Goal: Information Seeking & Learning: Find contact information

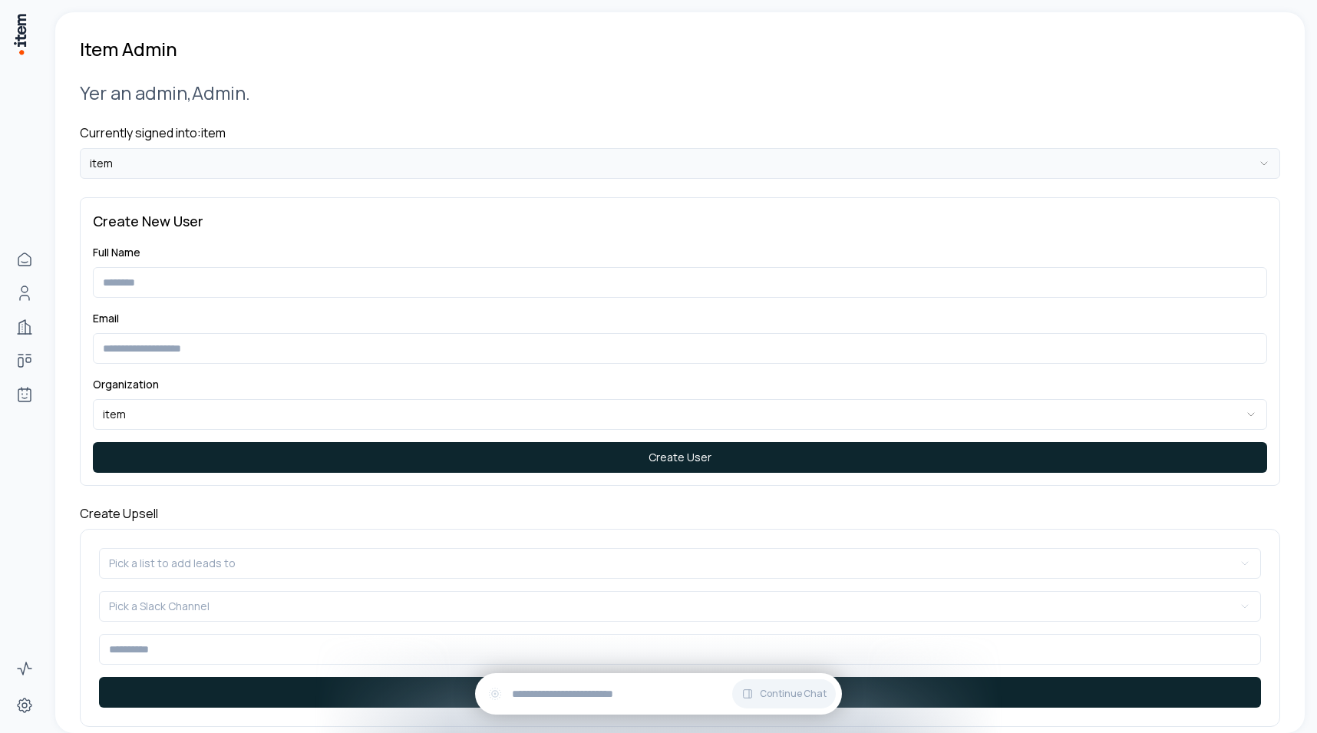
click at [180, 167] on html "**********" at bounding box center [658, 366] width 1317 height 733
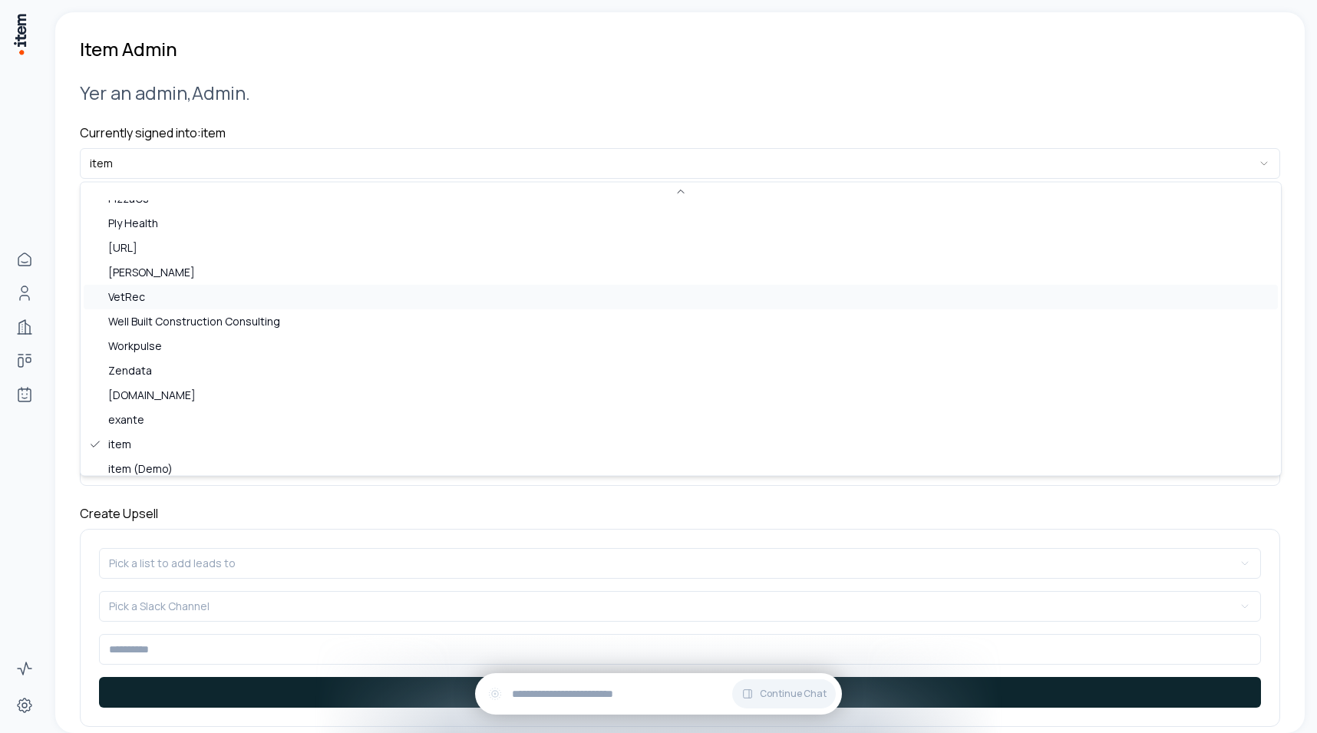
scroll to position [493, 0]
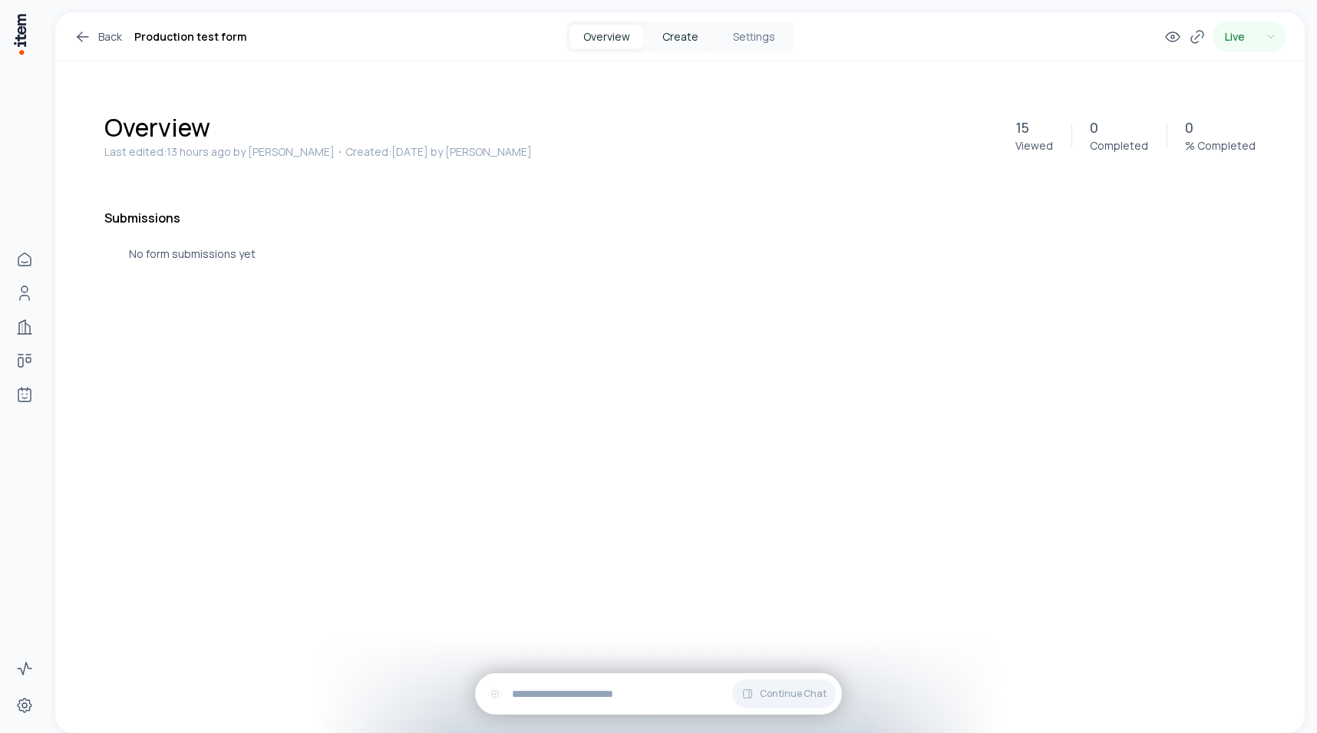
click at [668, 36] on button "Create" at bounding box center [680, 37] width 74 height 25
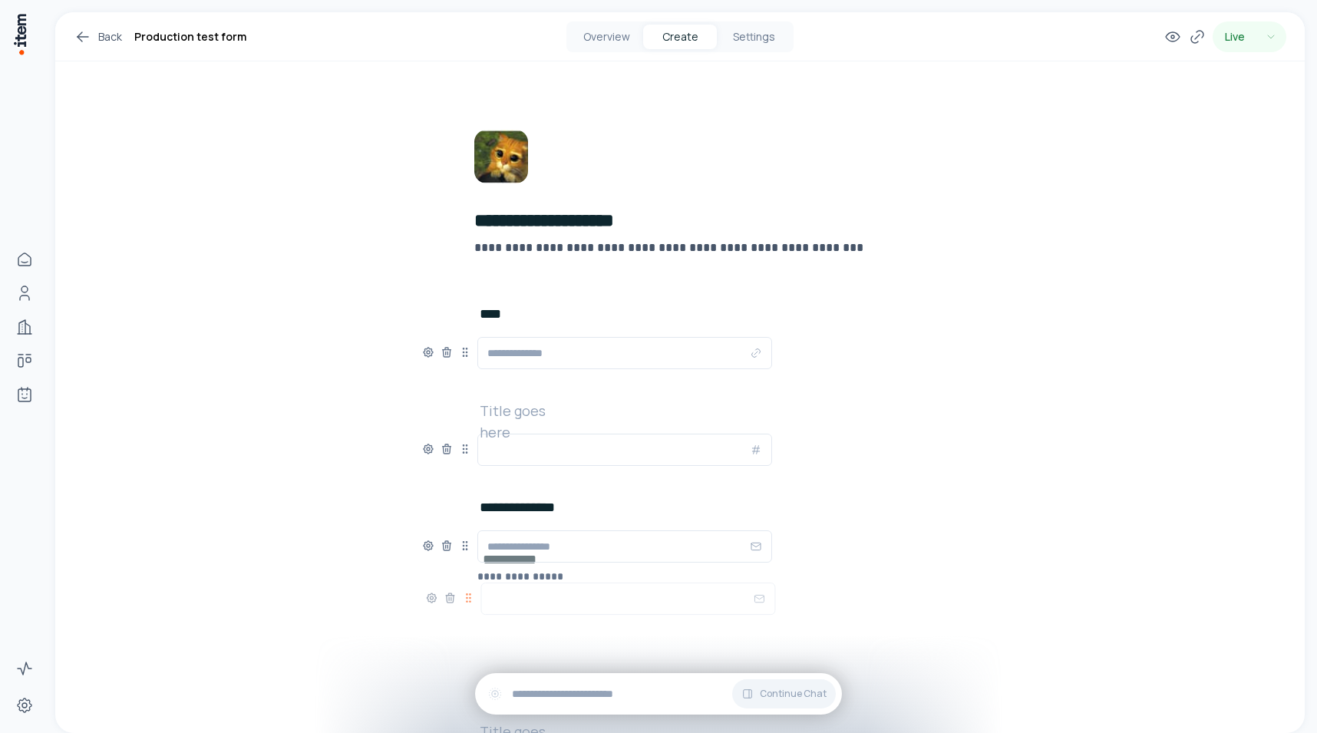
scroll to position [7, 0]
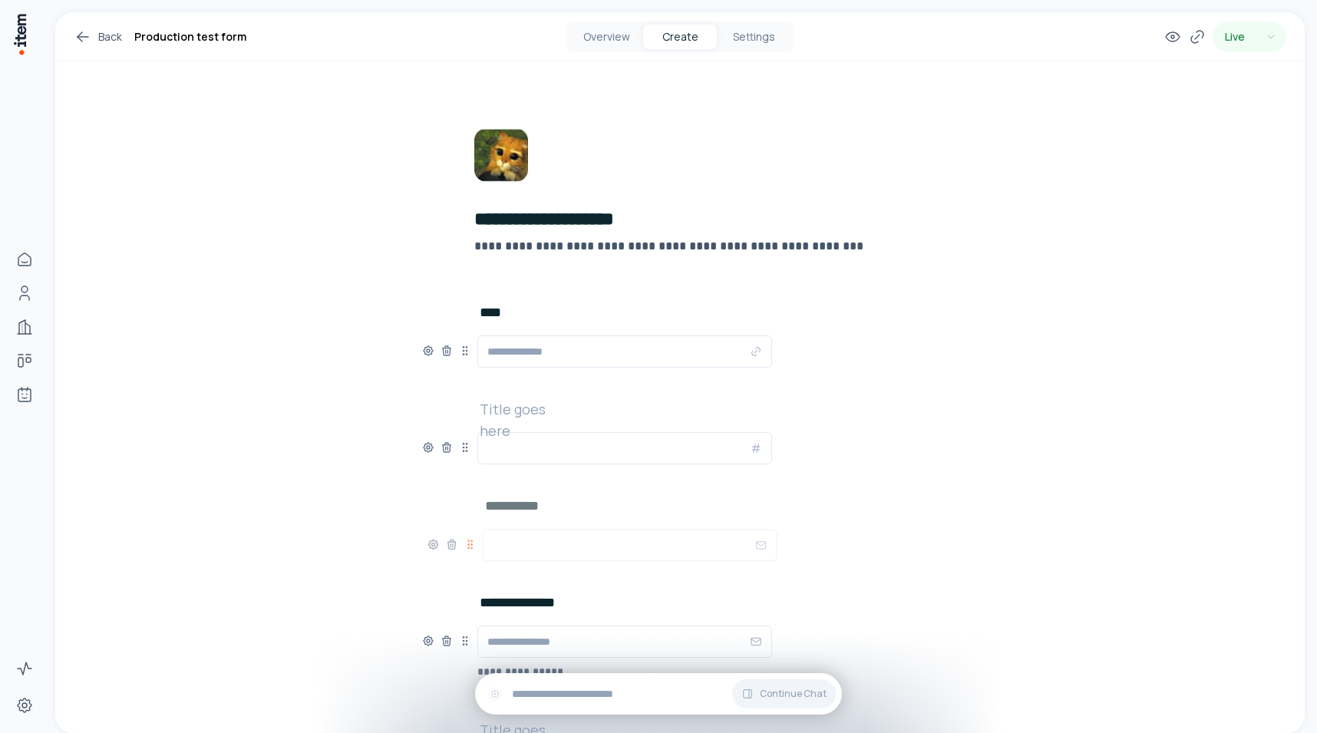
drag, startPoint x: 466, startPoint y: 355, endPoint x: 471, endPoint y: 541, distance: 186.6
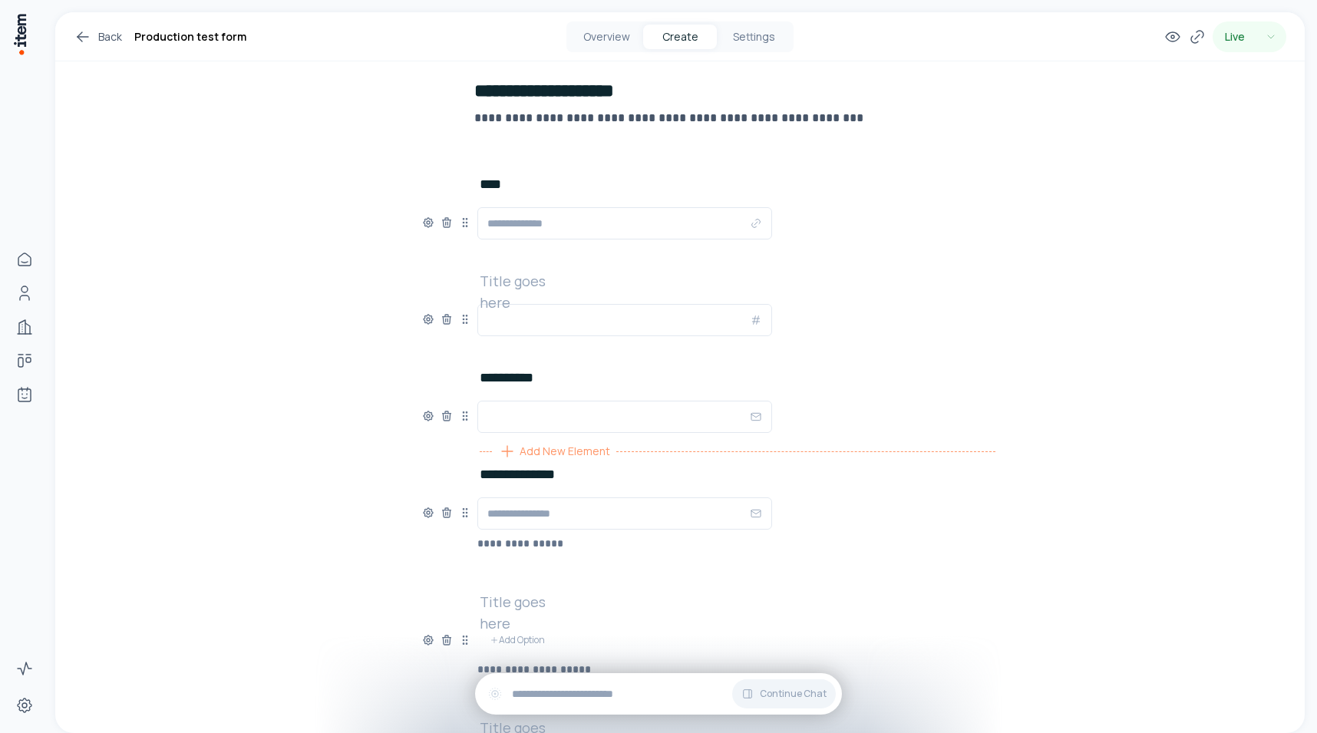
scroll to position [62, 0]
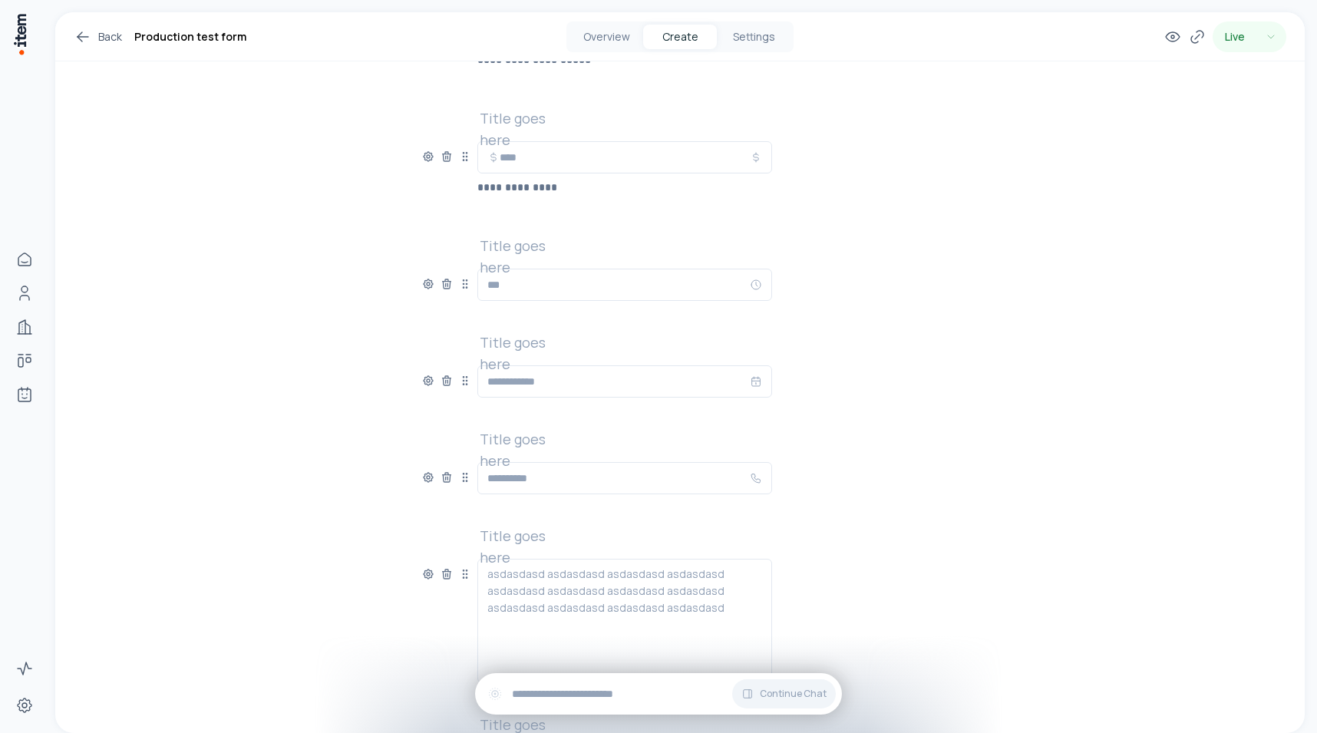
scroll to position [885, 0]
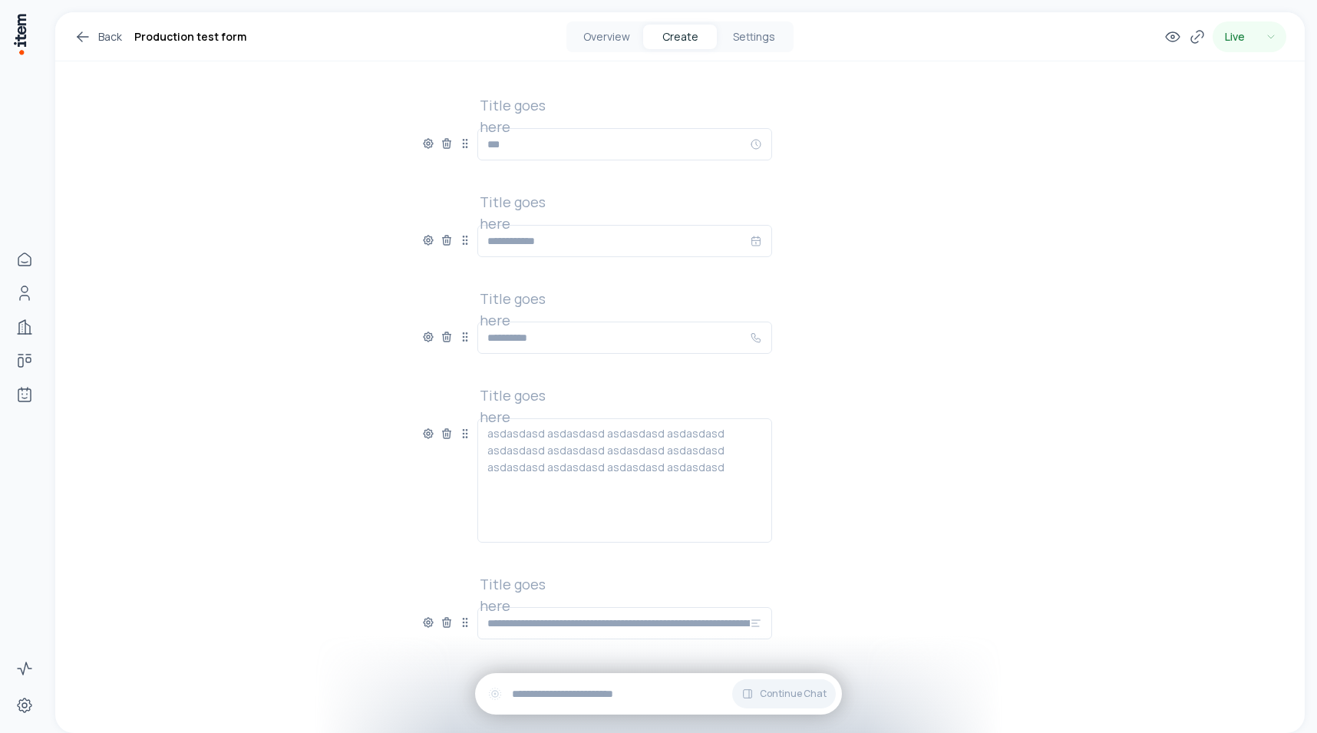
click at [584, 467] on div at bounding box center [625, 480] width 275 height 111
click at [597, 471] on div at bounding box center [625, 480] width 275 height 111
click at [428, 434] on icon at bounding box center [428, 434] width 12 height 12
click at [408, 509] on button "button" at bounding box center [405, 513] width 34 height 18
click at [405, 506] on button "button" at bounding box center [405, 513] width 34 height 18
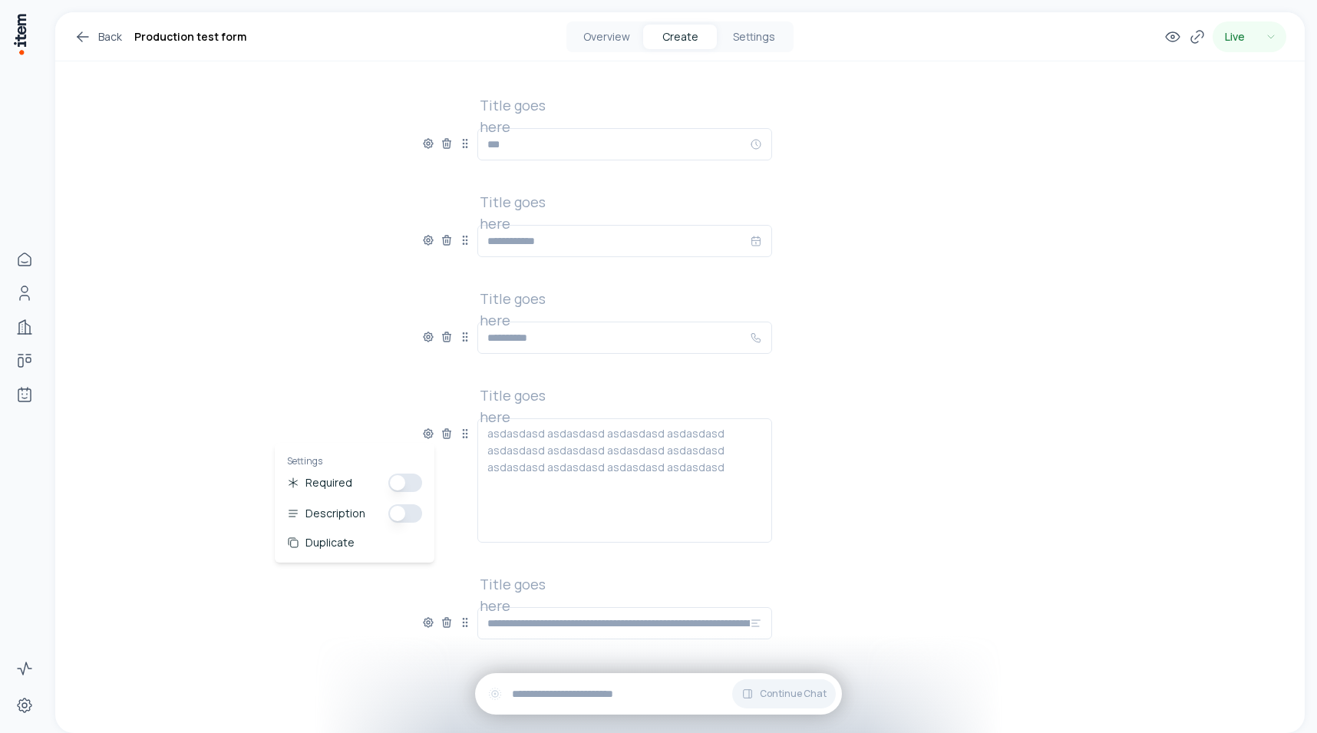
click at [405, 514] on button "button" at bounding box center [405, 513] width 34 height 18
click at [464, 337] on icon at bounding box center [465, 337] width 12 height 12
click at [425, 339] on icon at bounding box center [428, 336] width 9 height 9
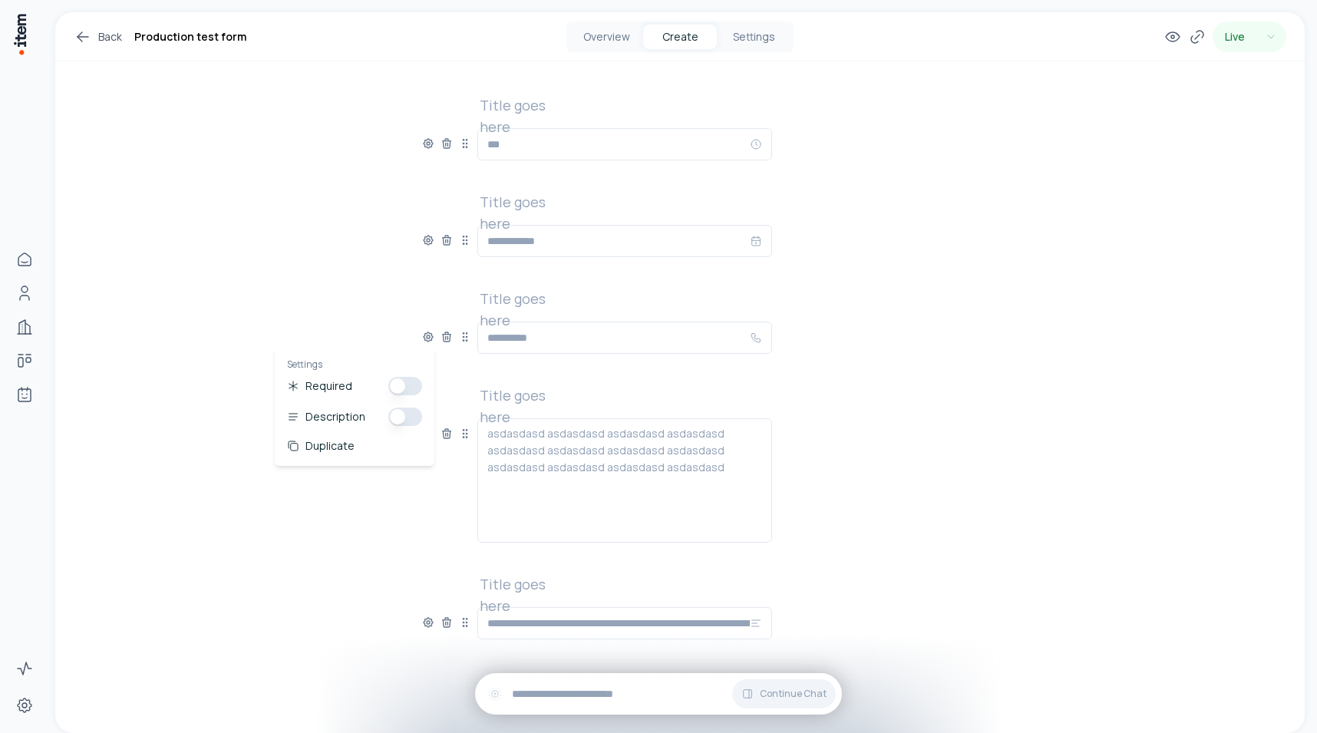
click at [405, 415] on button "button" at bounding box center [405, 417] width 34 height 18
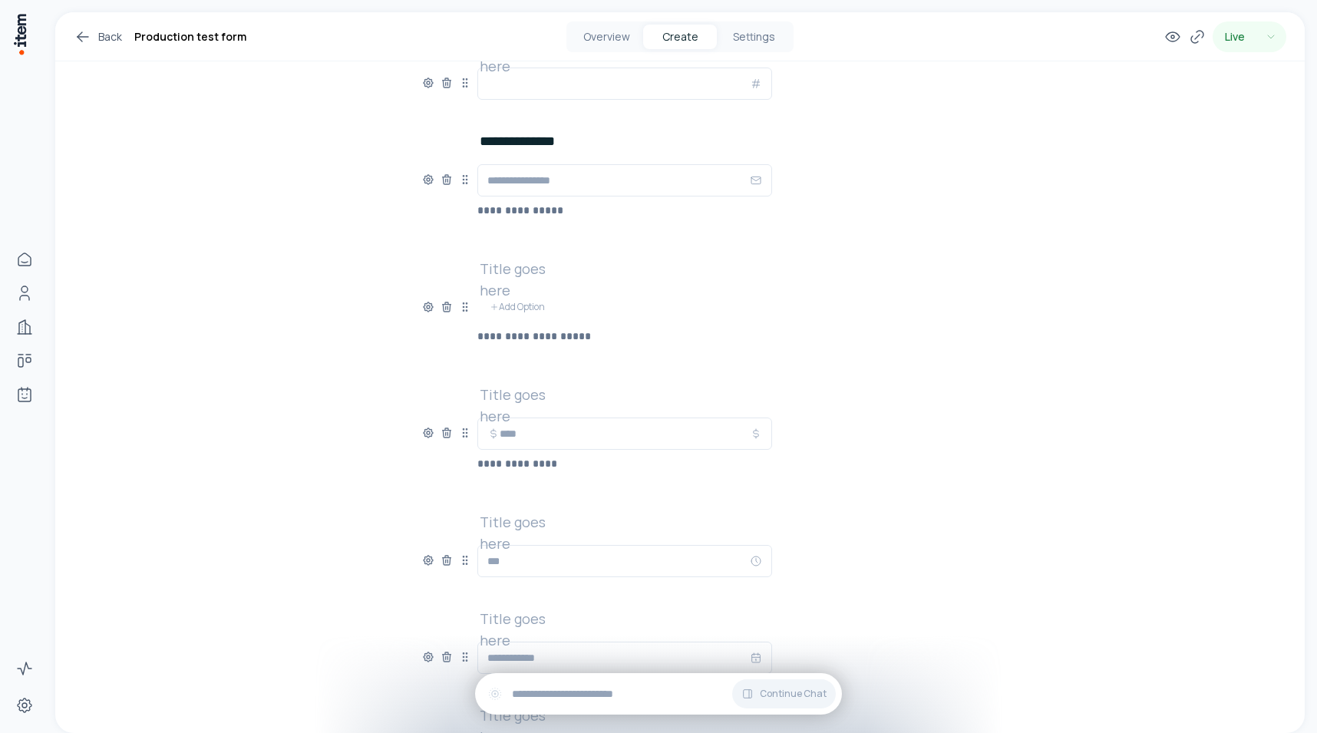
click at [427, 300] on div at bounding box center [446, 302] width 49 height 21
click at [427, 303] on icon at bounding box center [428, 306] width 9 height 9
click at [405, 385] on button "button" at bounding box center [405, 387] width 34 height 18
click at [387, 136] on div "**********" at bounding box center [680, 364] width 1250 height 1641
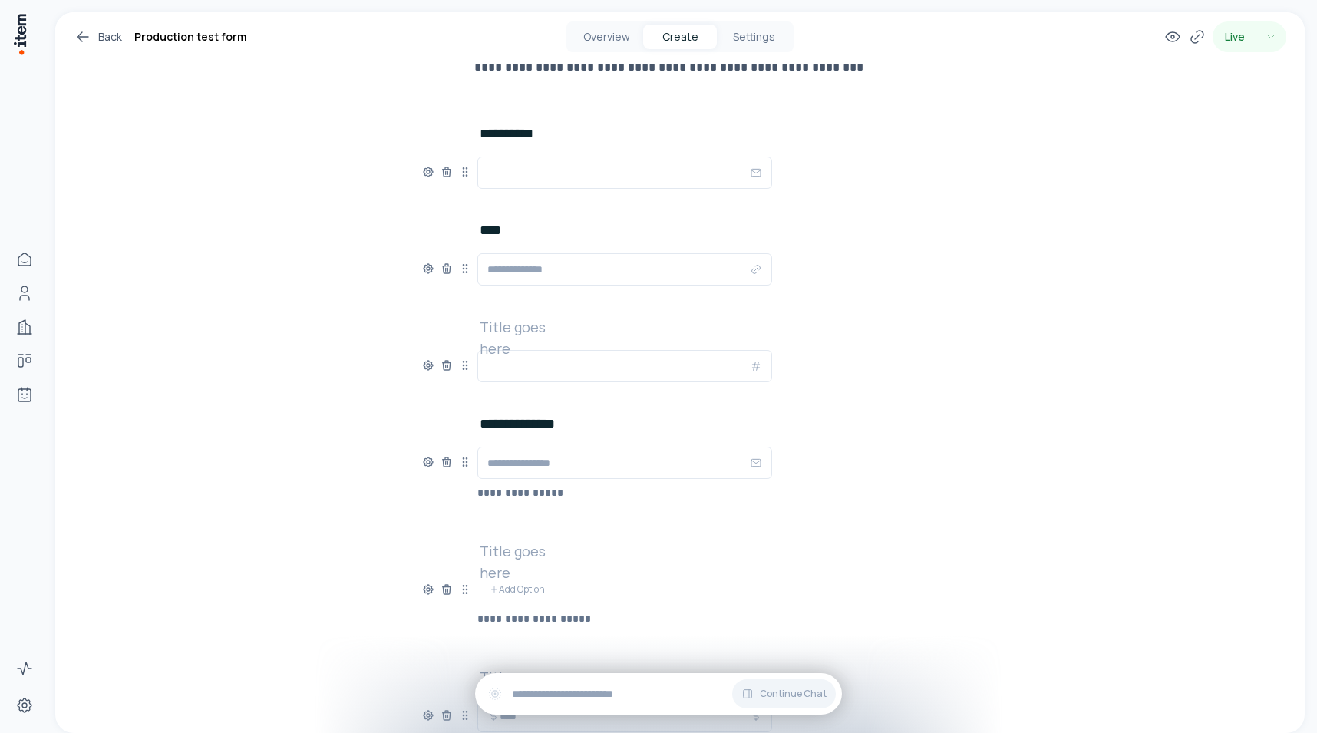
scroll to position [0, 0]
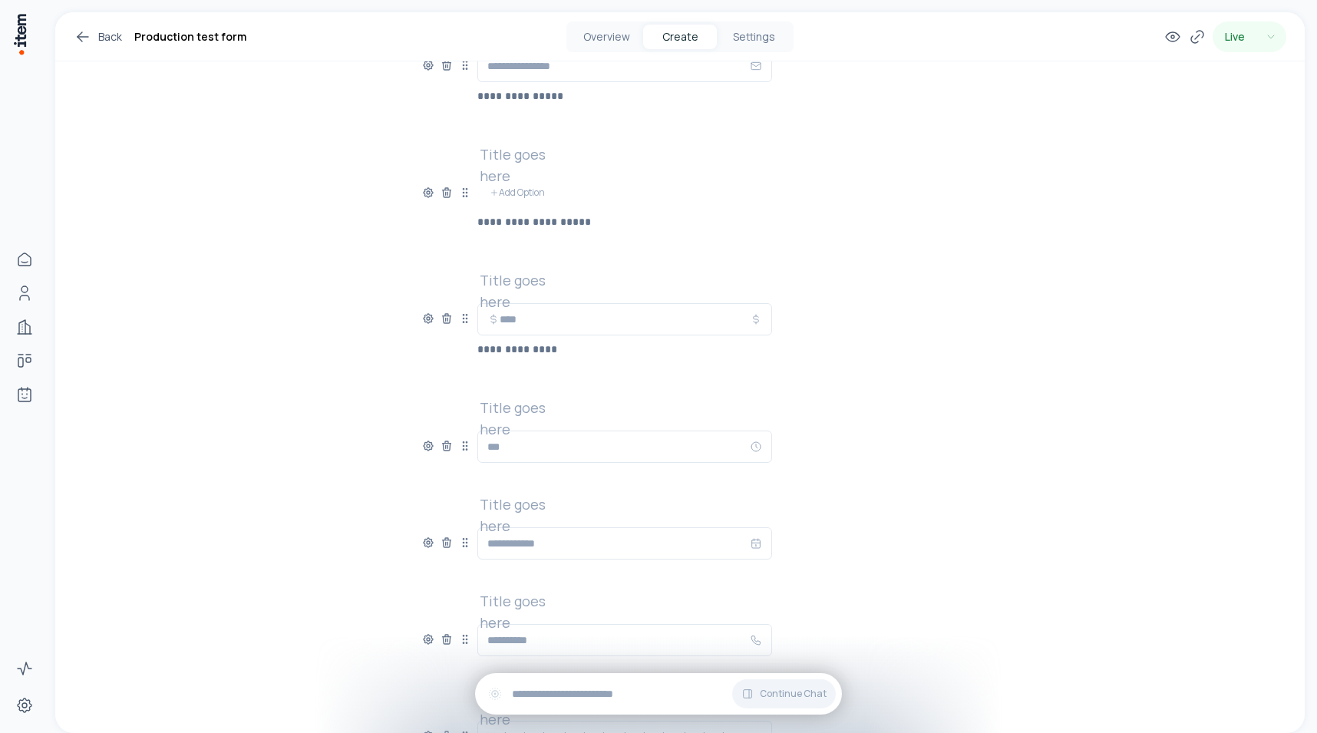
scroll to position [672, 0]
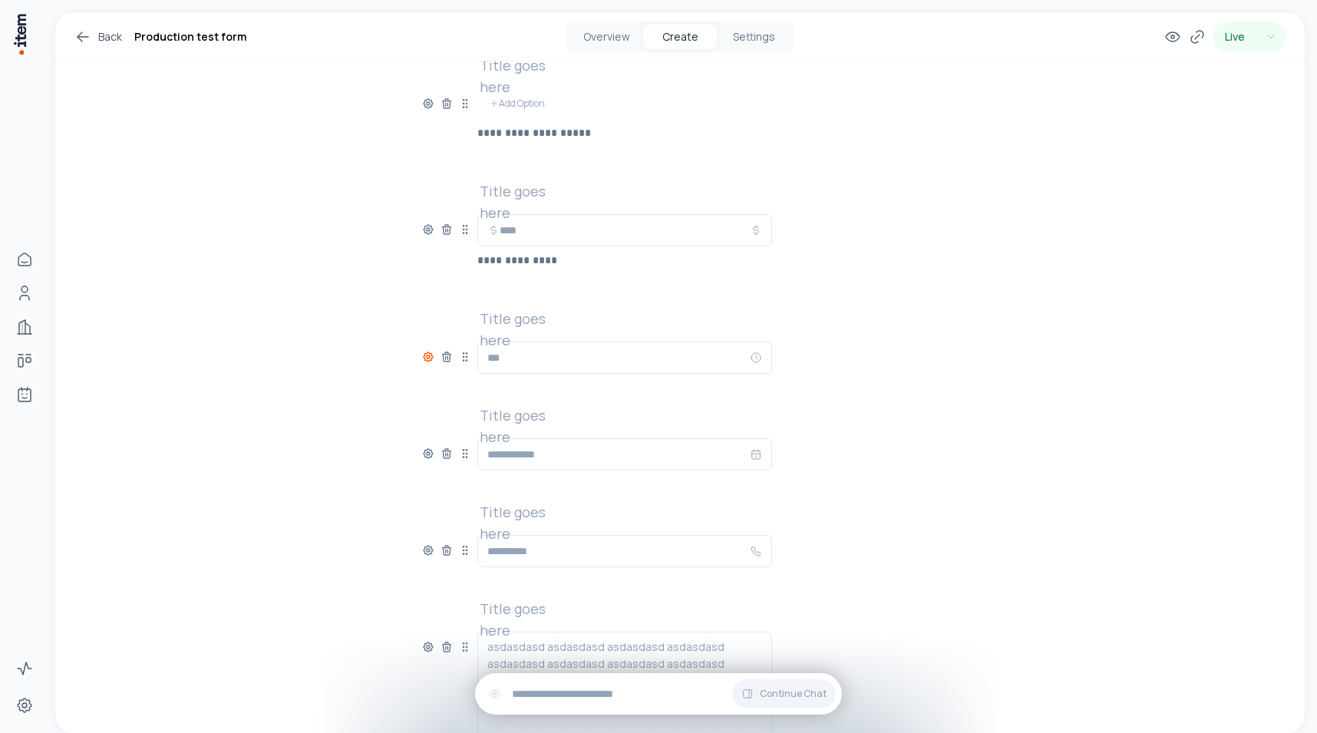
click at [432, 353] on icon at bounding box center [428, 357] width 12 height 12
click at [401, 437] on button "button" at bounding box center [405, 437] width 34 height 18
click at [345, 236] on div "**********" at bounding box center [680, 160] width 1250 height 1641
click at [426, 349] on div at bounding box center [446, 352] width 49 height 21
click at [426, 355] on icon at bounding box center [428, 357] width 12 height 12
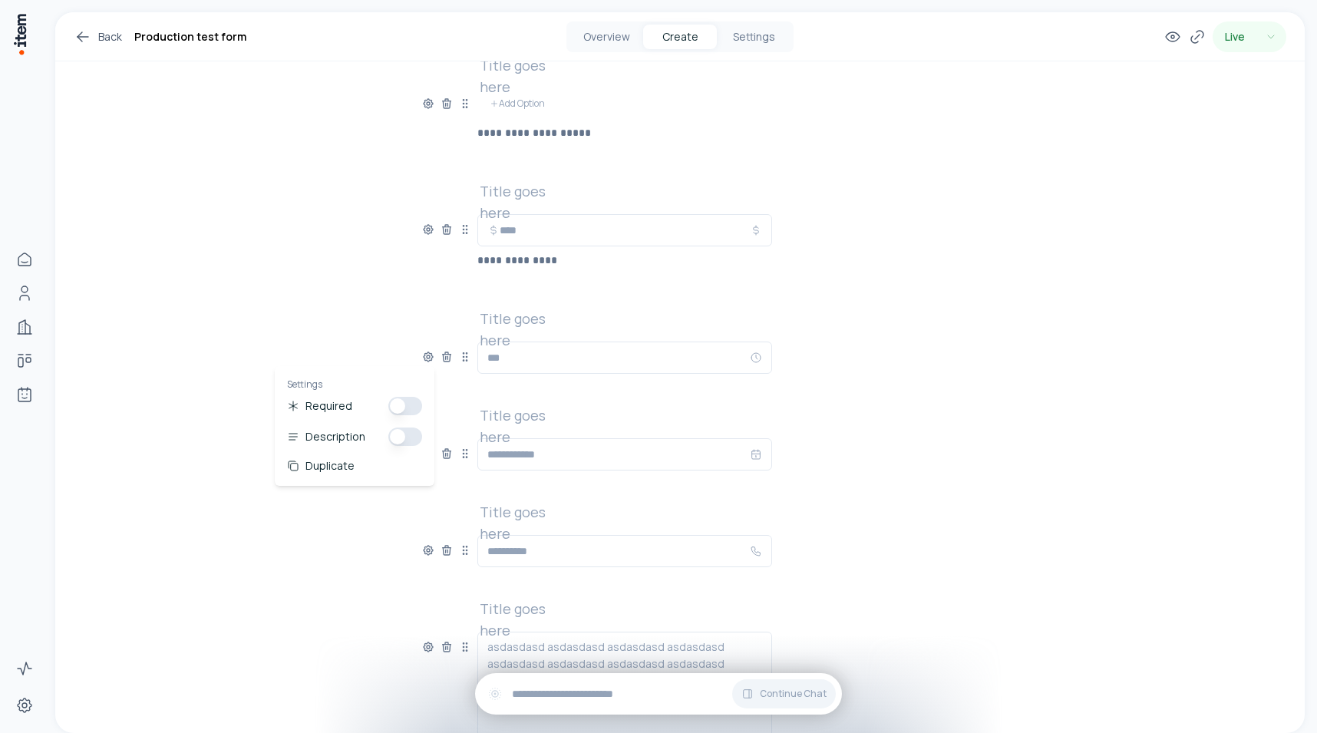
click at [405, 319] on div "**********" at bounding box center [680, 160] width 1250 height 1641
click at [426, 359] on icon at bounding box center [428, 357] width 12 height 12
click at [354, 275] on div "**********" at bounding box center [680, 160] width 1250 height 1641
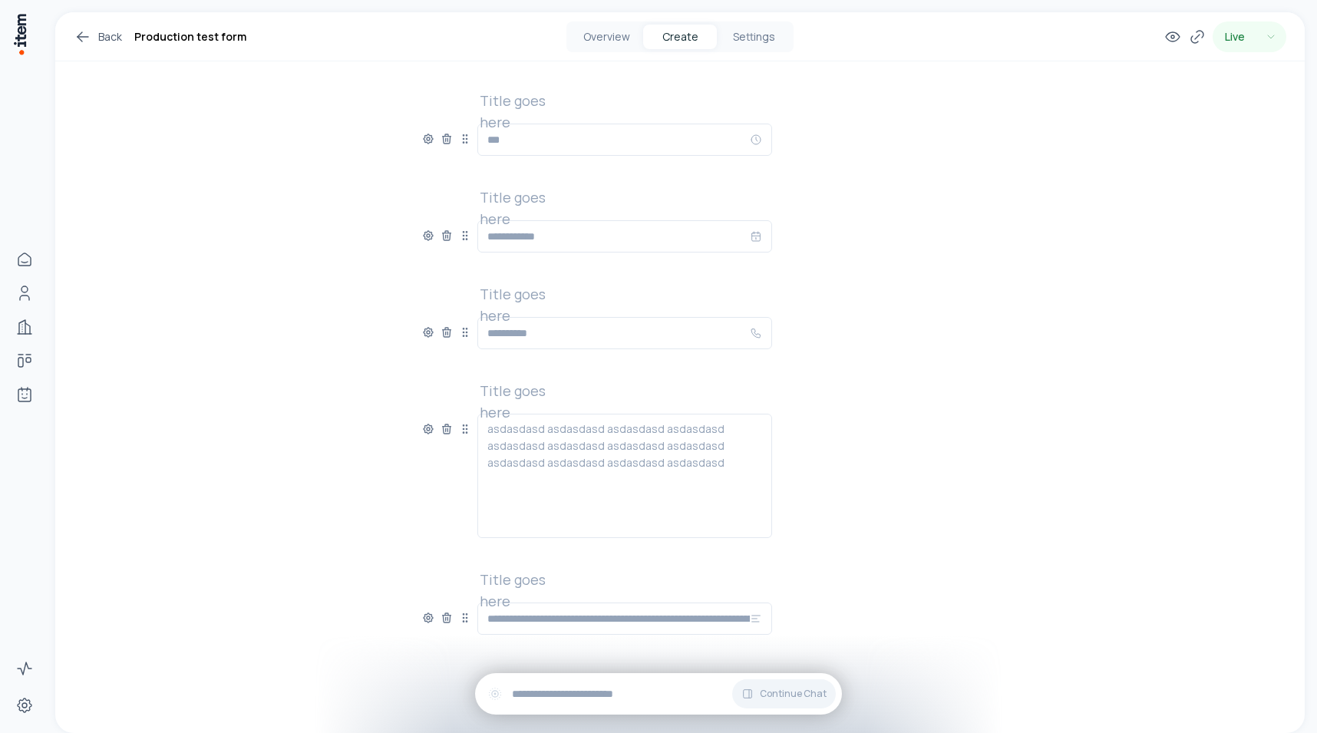
scroll to position [0, 0]
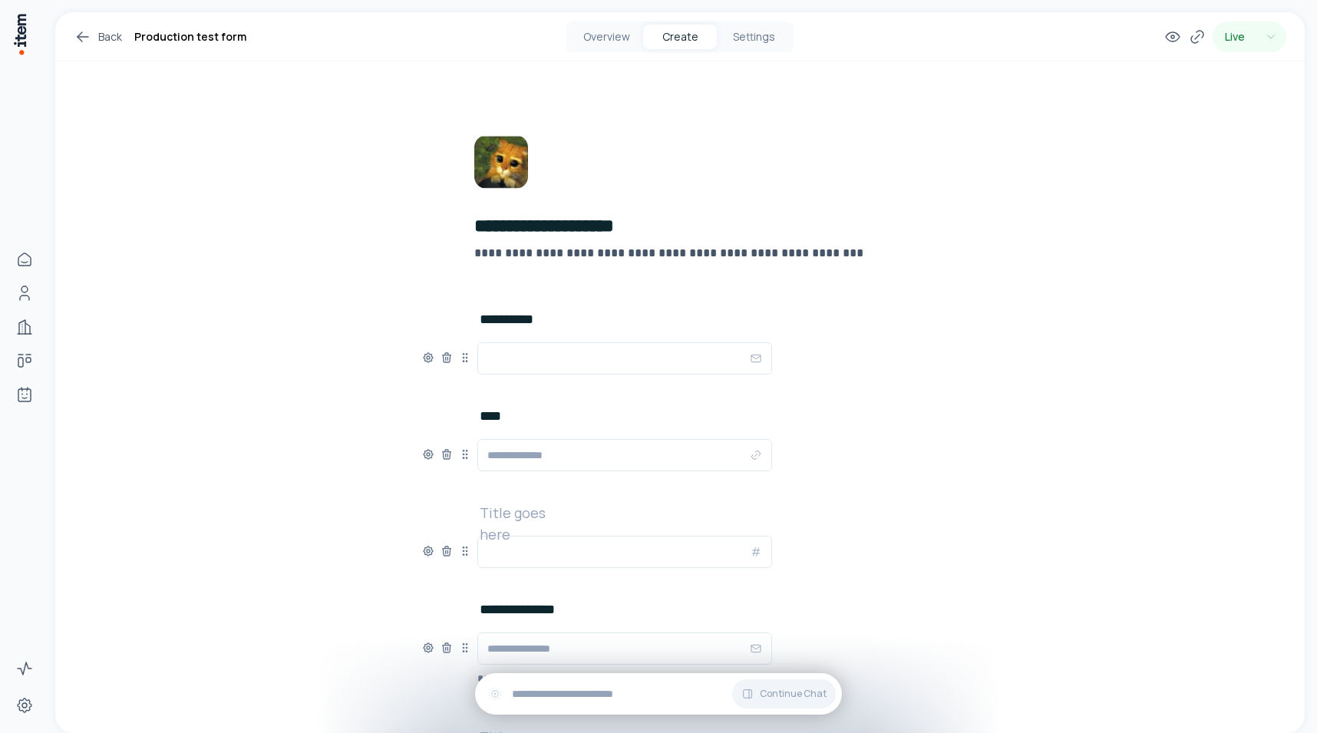
click at [749, 50] on div "Overview Create Settings" at bounding box center [680, 36] width 227 height 31
click at [748, 34] on button "Settings" at bounding box center [754, 37] width 74 height 25
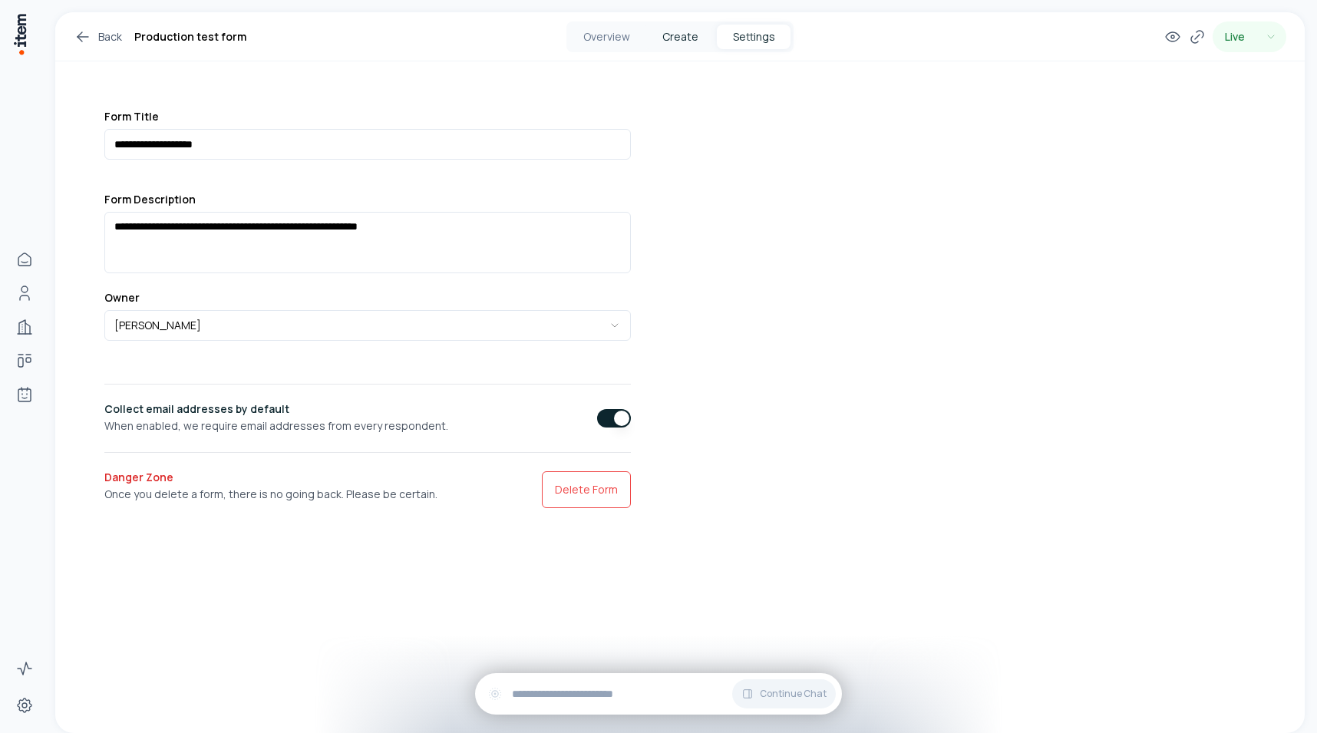
click at [692, 41] on button "Create" at bounding box center [680, 37] width 74 height 25
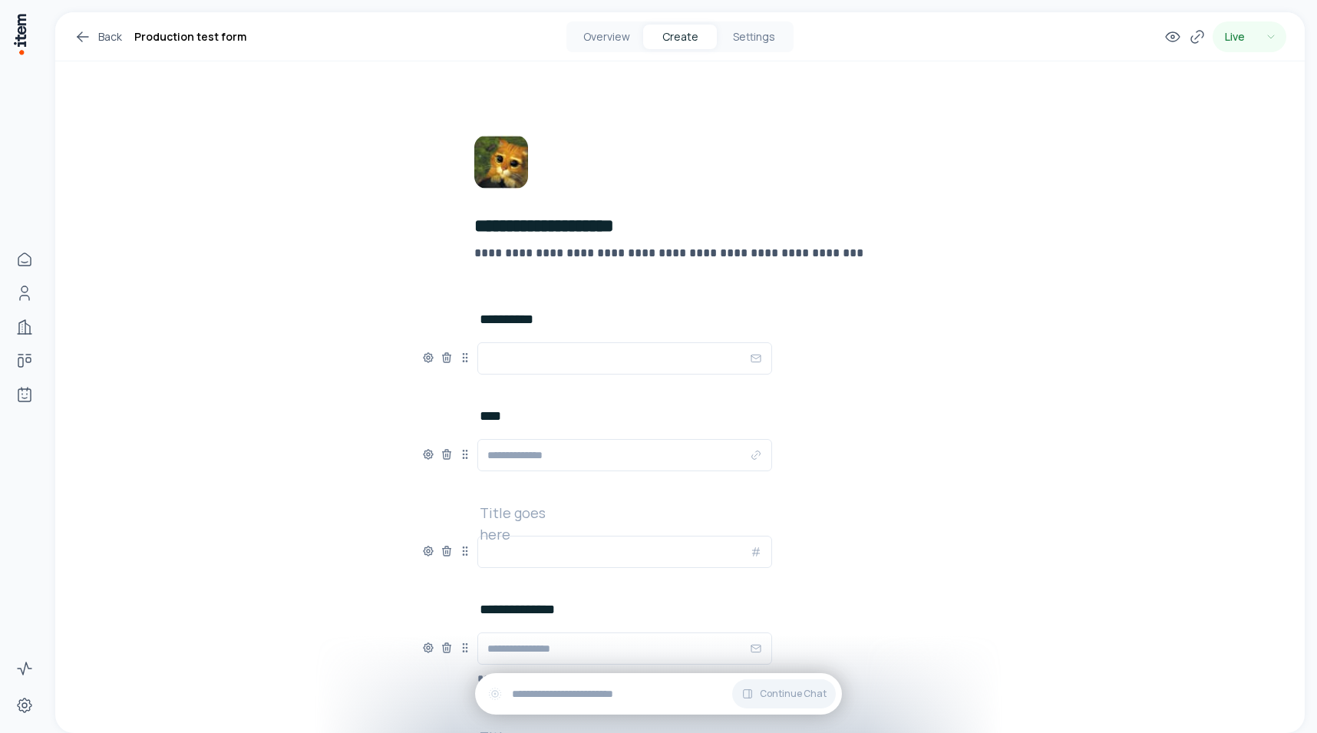
click at [601, 228] on h2 "**********" at bounding box center [706, 225] width 464 height 25
click at [504, 156] on img at bounding box center [501, 162] width 54 height 54
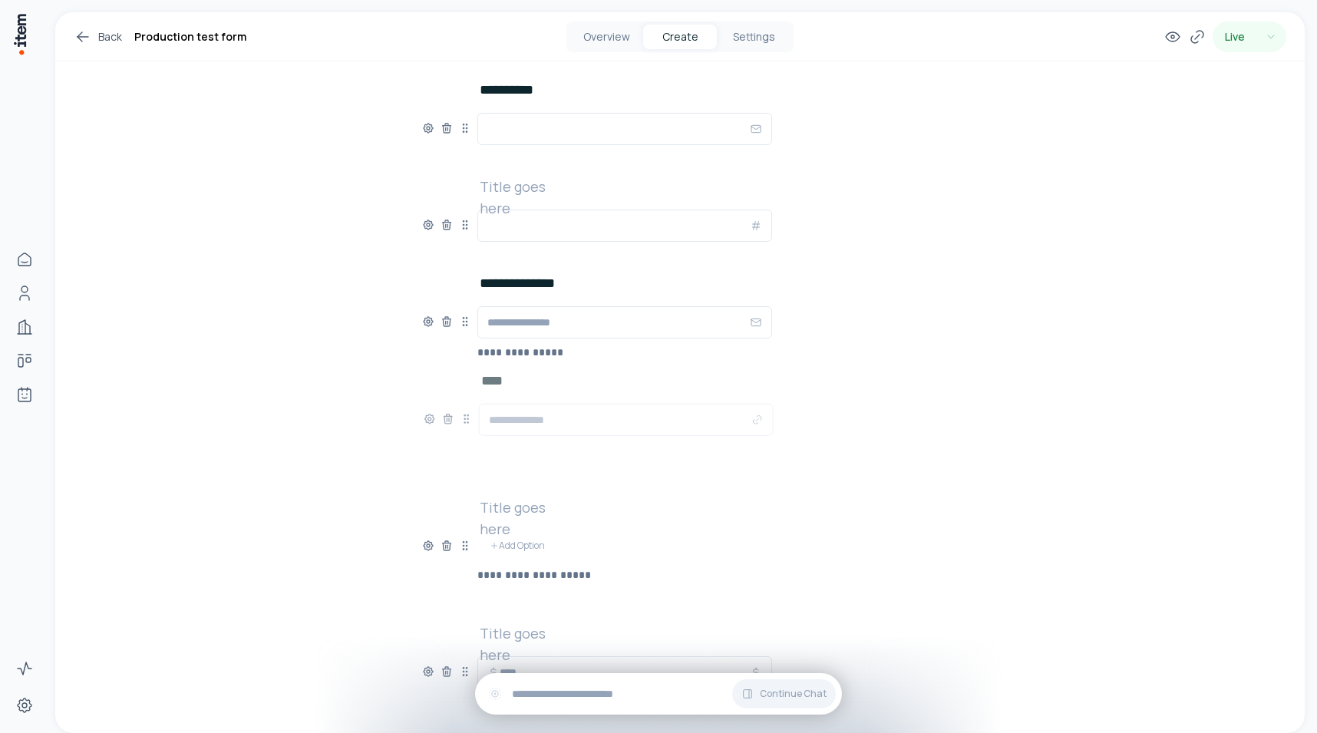
drag, startPoint x: 461, startPoint y: 221, endPoint x: 461, endPoint y: 422, distance: 201.2
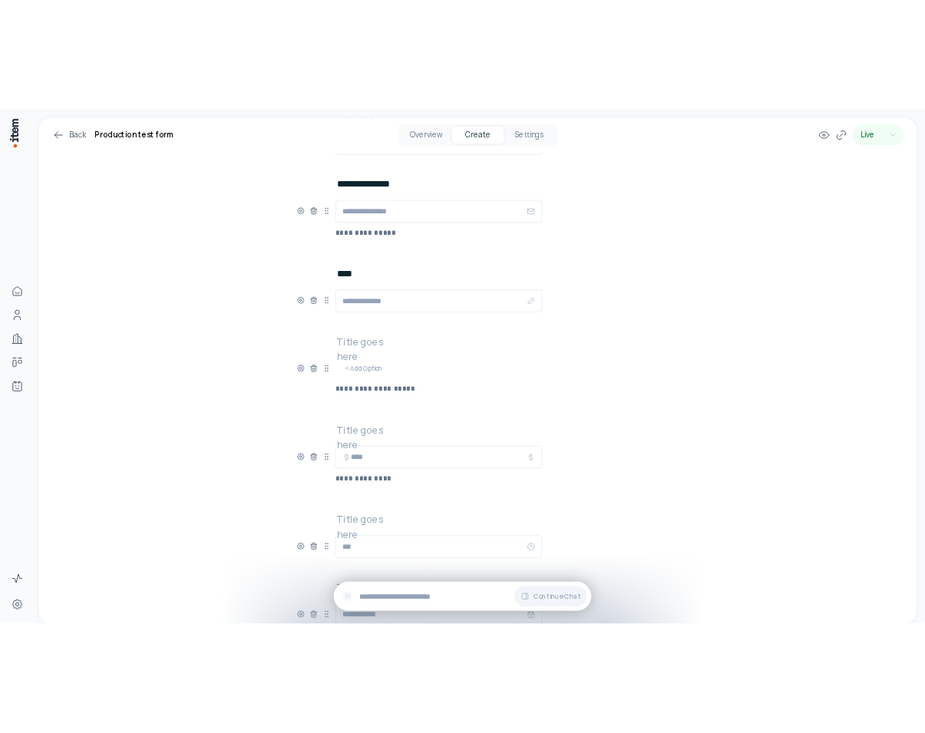
scroll to position [415, 0]
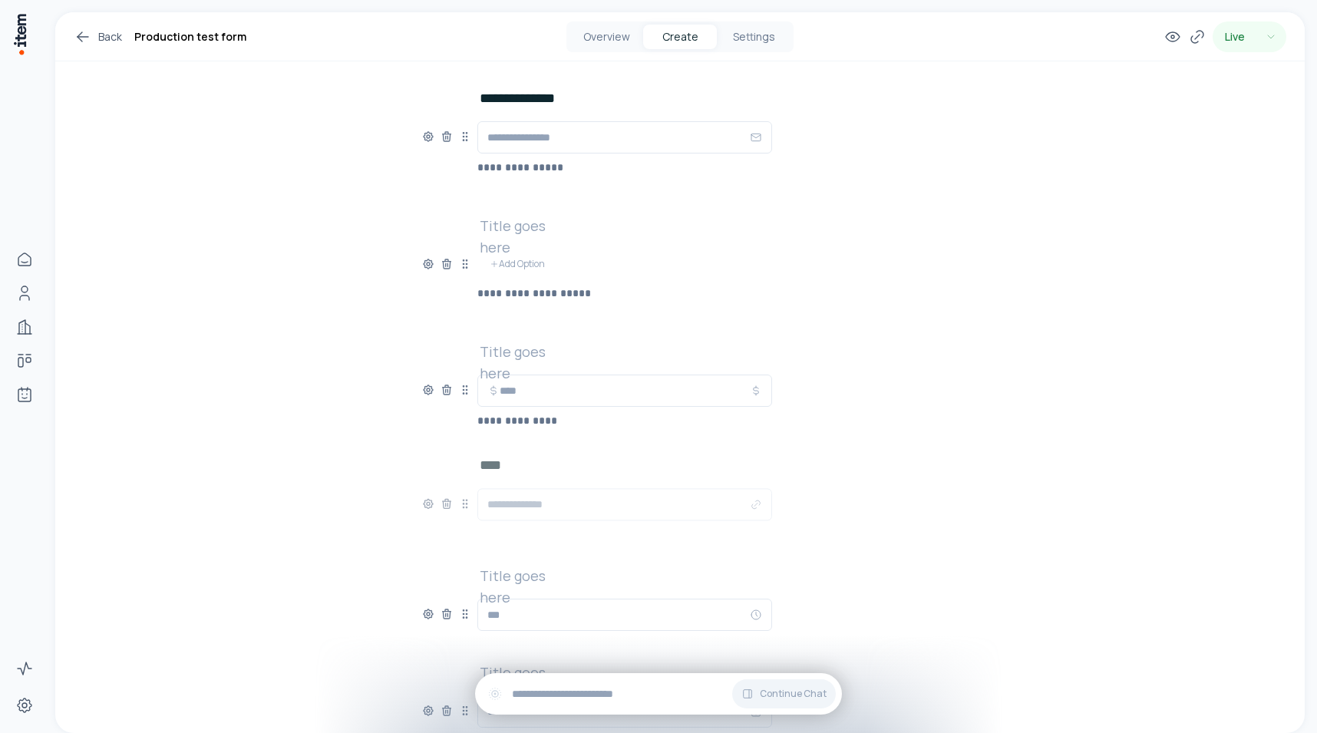
drag, startPoint x: 461, startPoint y: 260, endPoint x: 460, endPoint y: 498, distance: 238.0
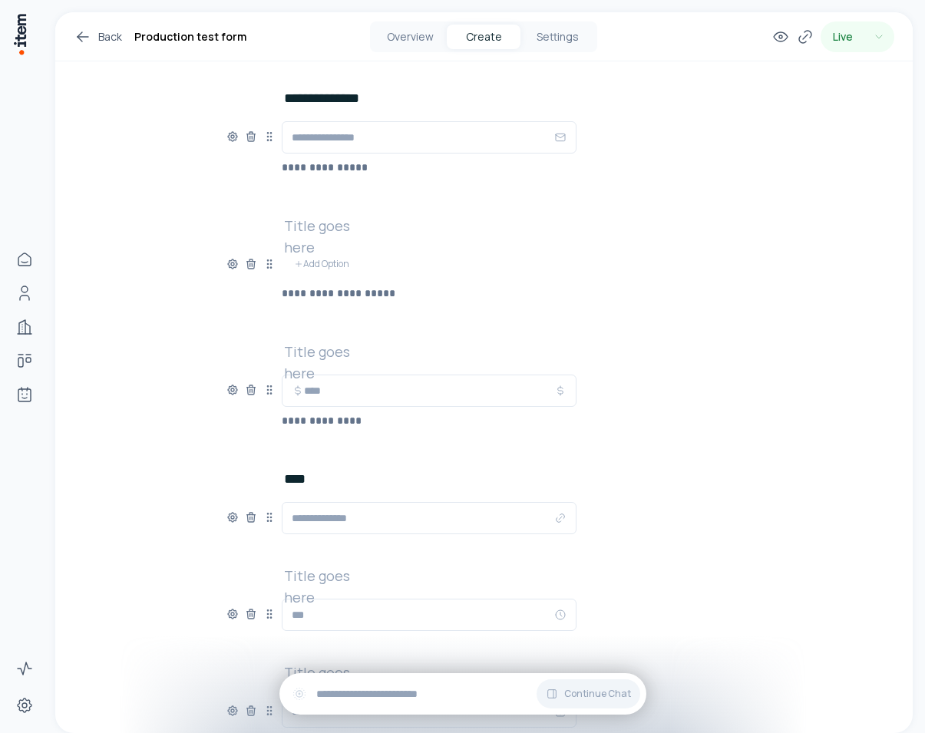
click at [269, 509] on div at bounding box center [250, 512] width 49 height 21
drag, startPoint x: 269, startPoint y: 512, endPoint x: 270, endPoint y: 342, distance: 170.4
click at [270, 342] on icon at bounding box center [271, 347] width 12 height 12
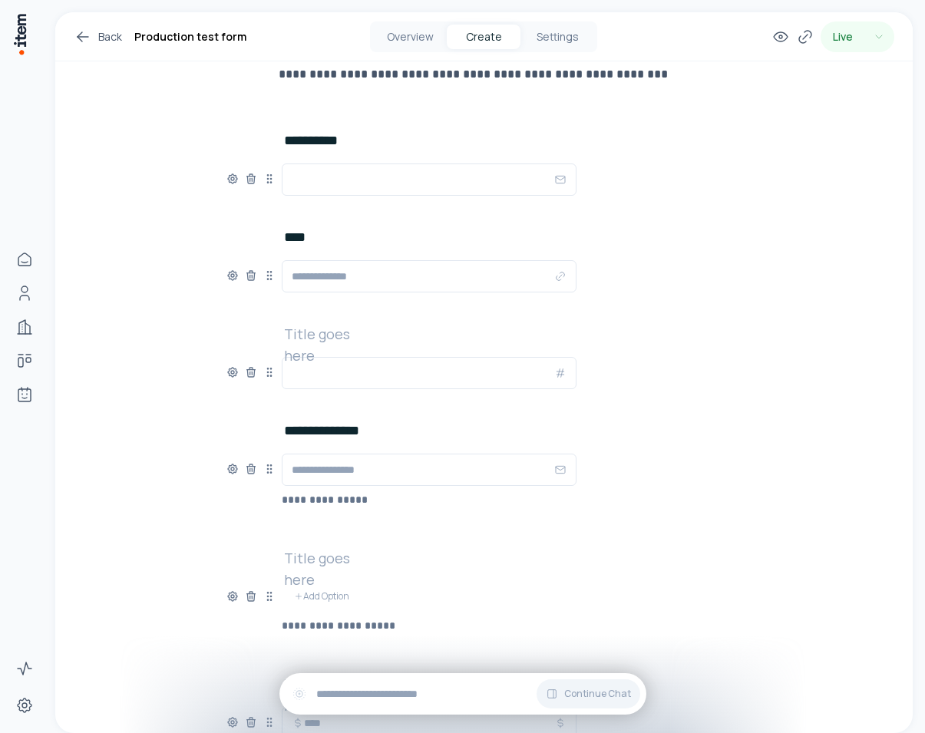
scroll to position [160, 0]
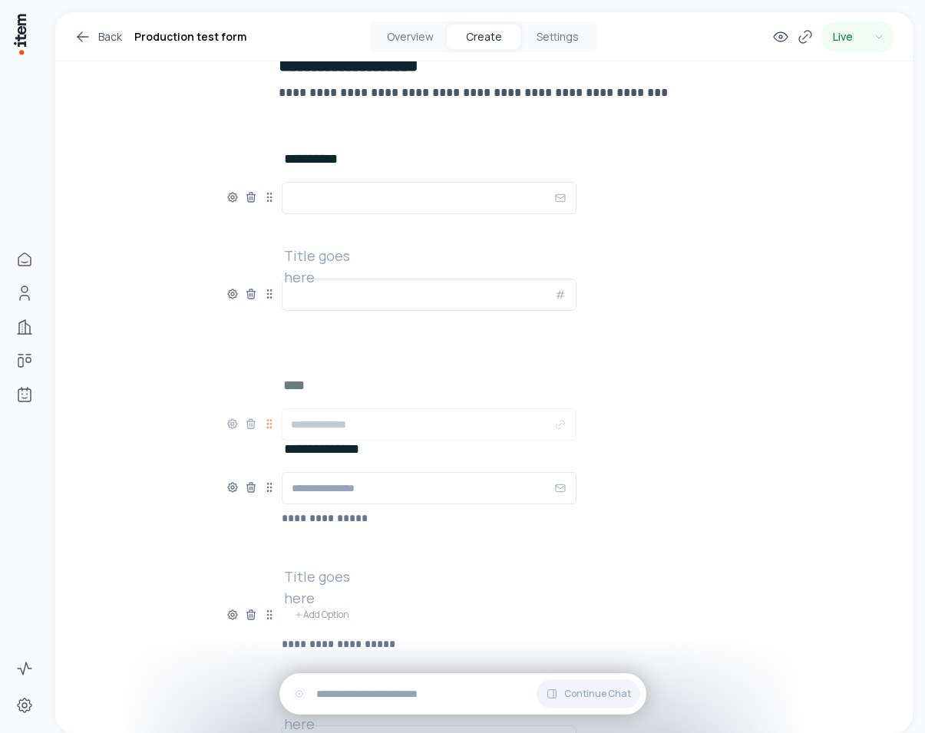
drag, startPoint x: 273, startPoint y: 293, endPoint x: 273, endPoint y: 412, distance: 119.0
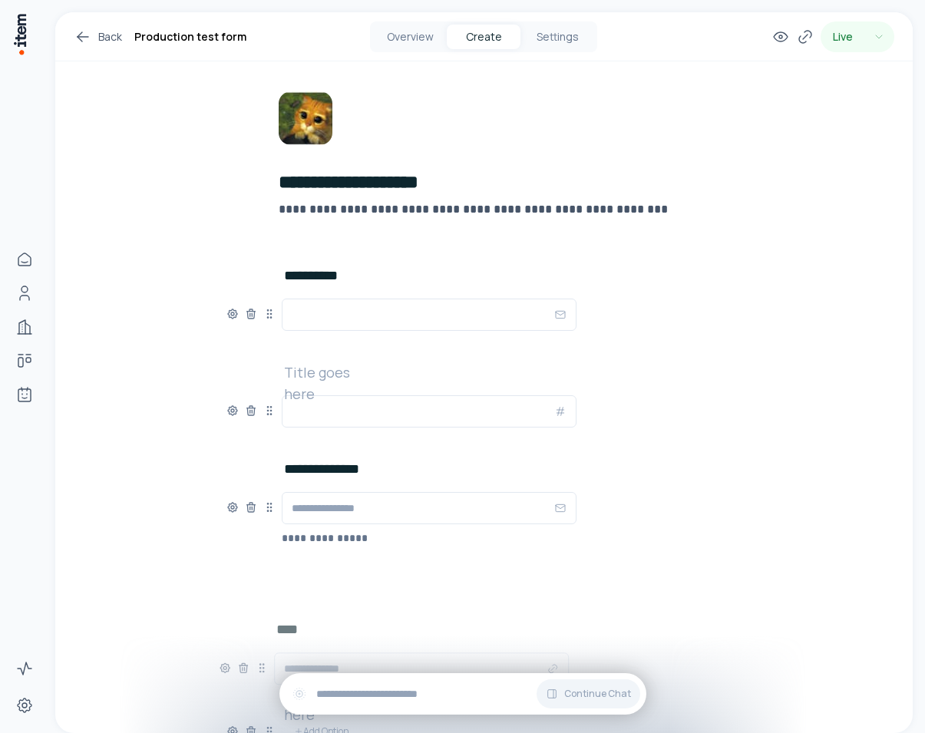
scroll to position [81, 0]
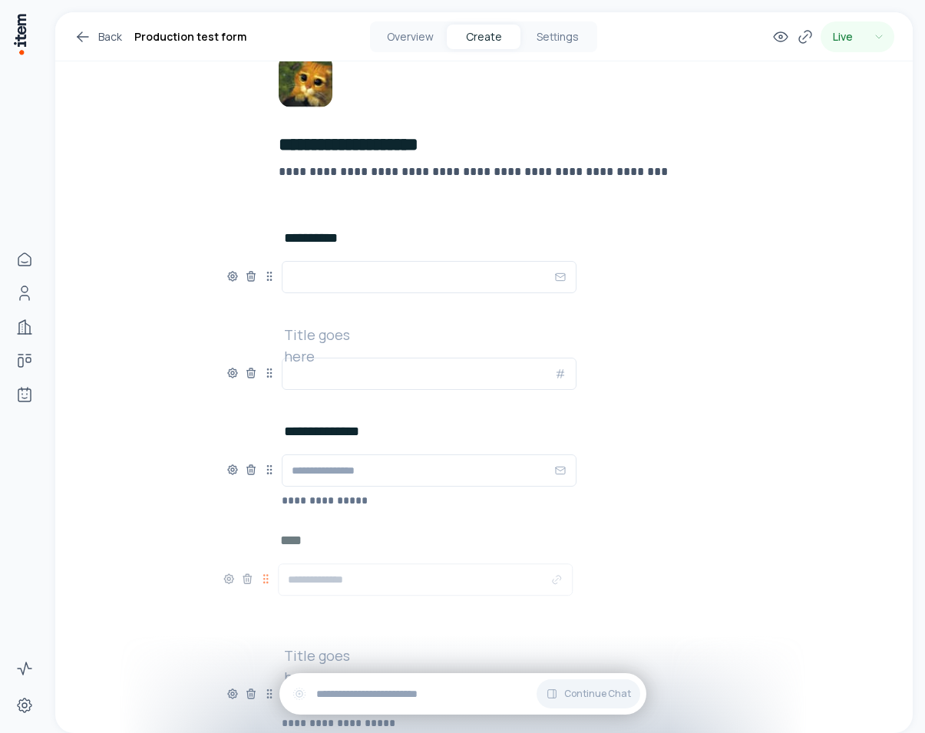
drag, startPoint x: 266, startPoint y: 449, endPoint x: 263, endPoint y: 574, distance: 125.2
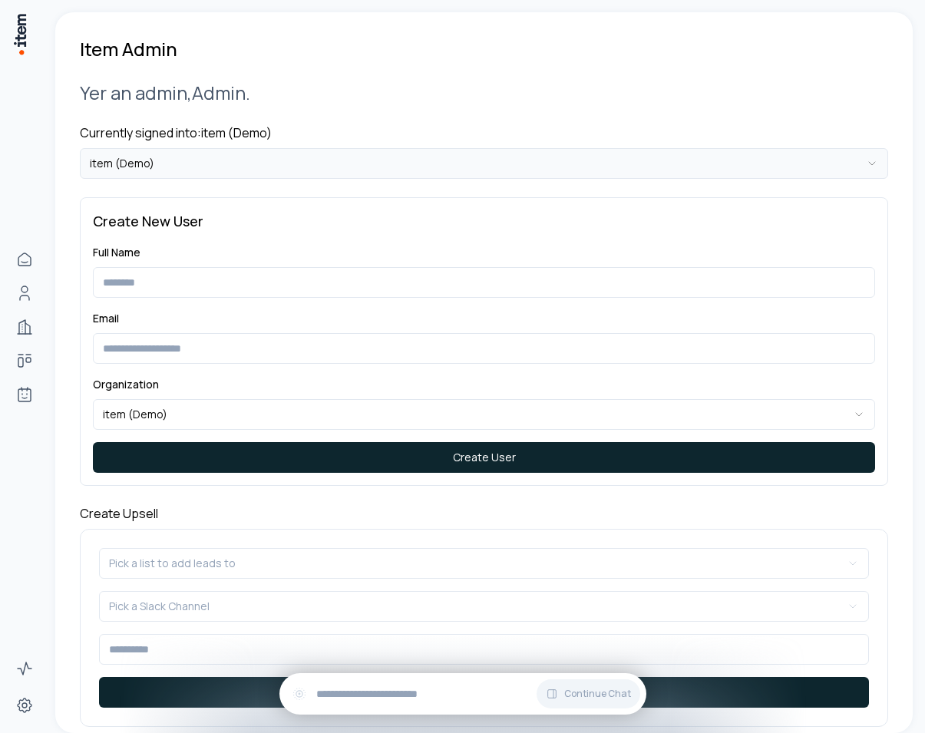
click at [188, 164] on html "**********" at bounding box center [462, 366] width 925 height 733
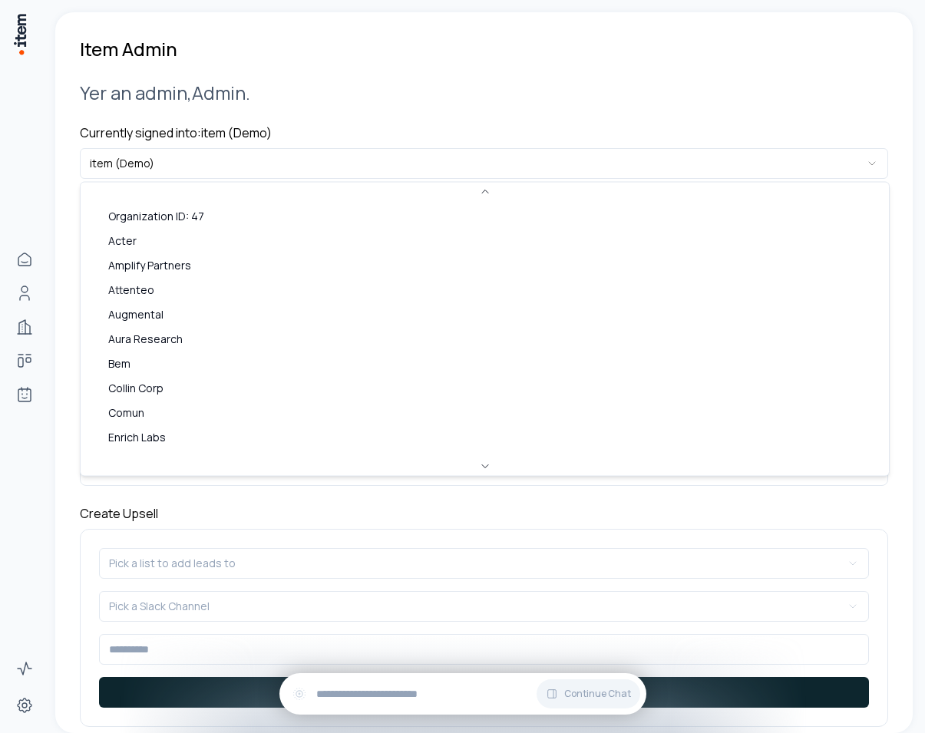
scroll to position [484, 0]
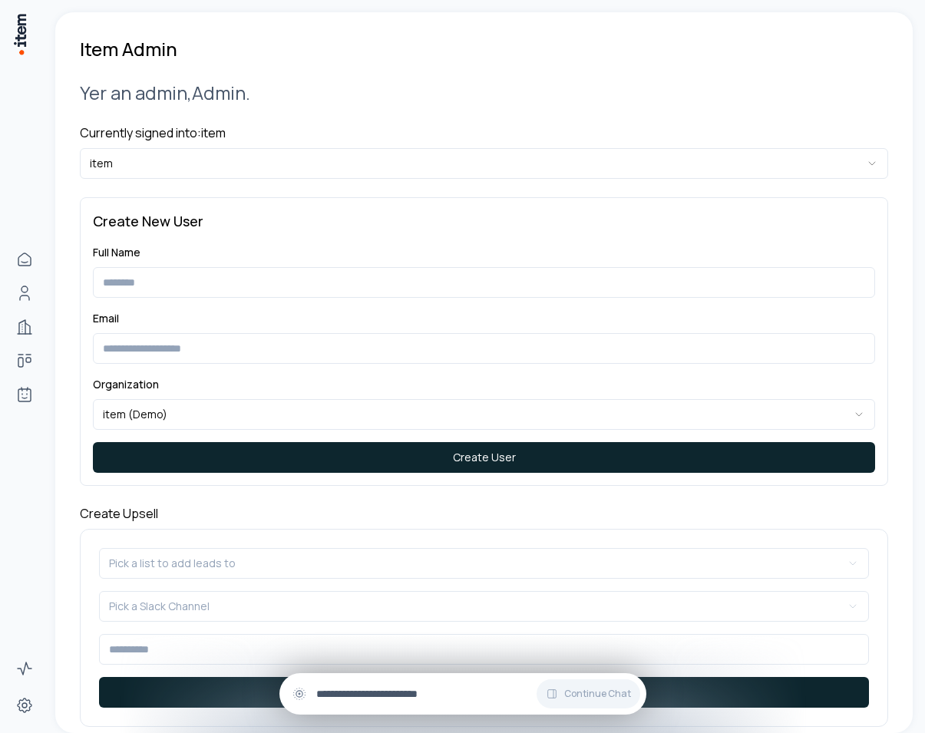
click at [411, 682] on div "Continue Chat" at bounding box center [462, 693] width 367 height 41
click at [243, 160] on html "**********" at bounding box center [462, 366] width 925 height 733
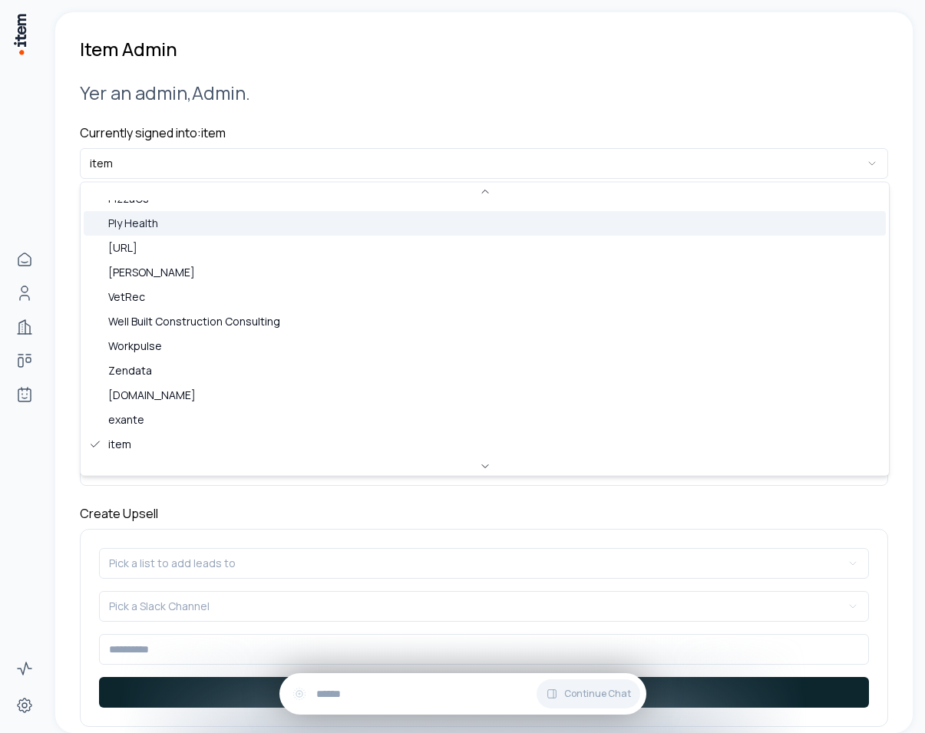
scroll to position [0, 0]
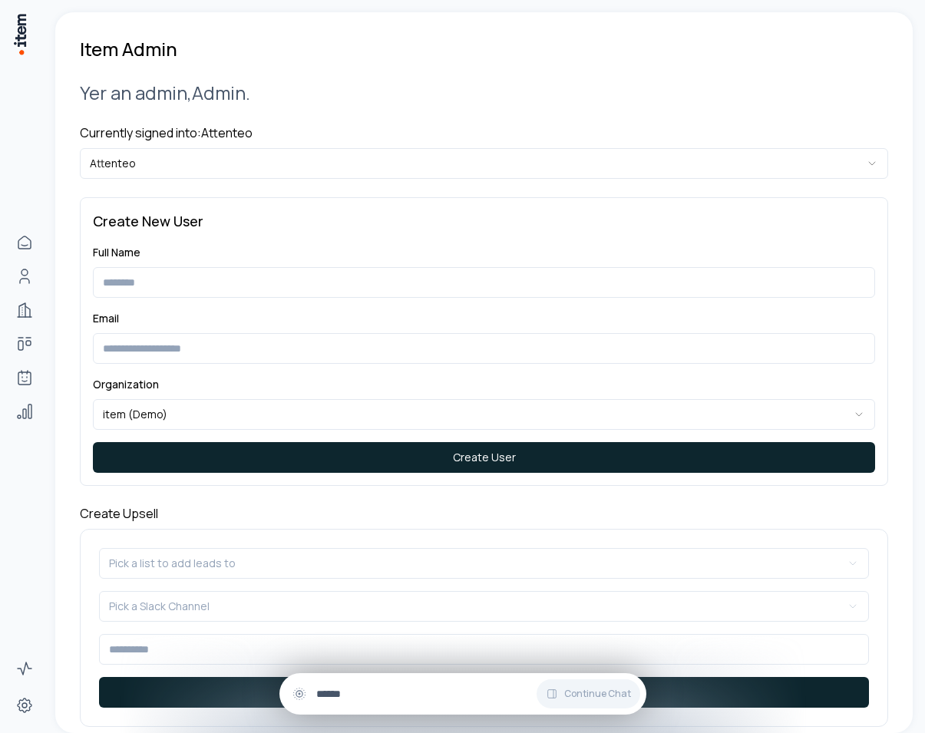
click at [352, 689] on input "******" at bounding box center [475, 694] width 318 height 17
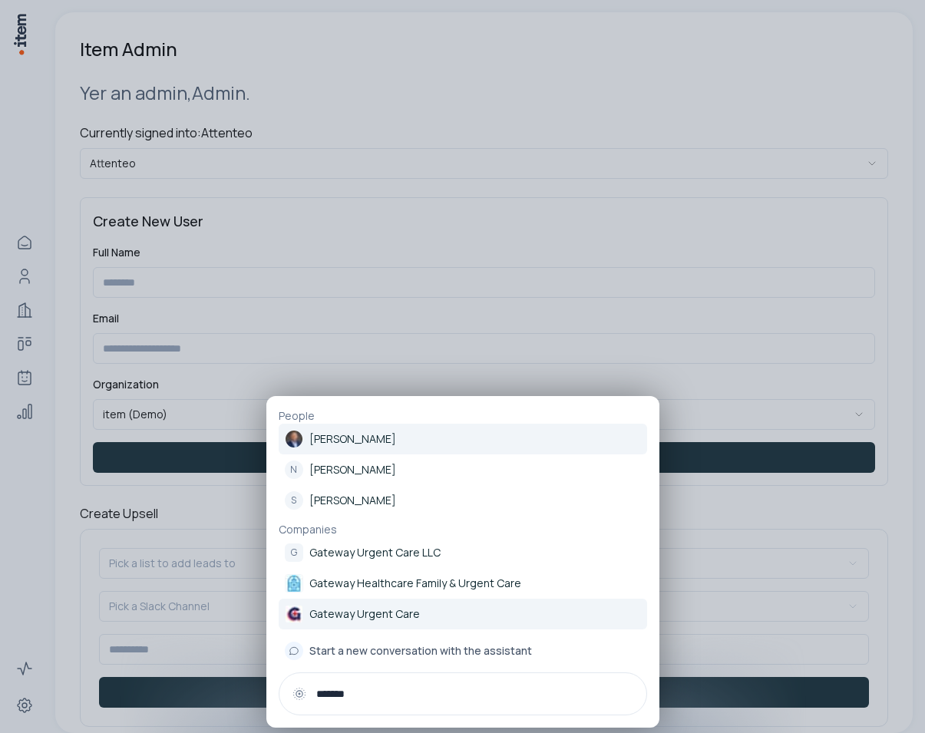
type input "*******"
click at [379, 613] on p "Gateway Urgent Care" at bounding box center [364, 614] width 111 height 15
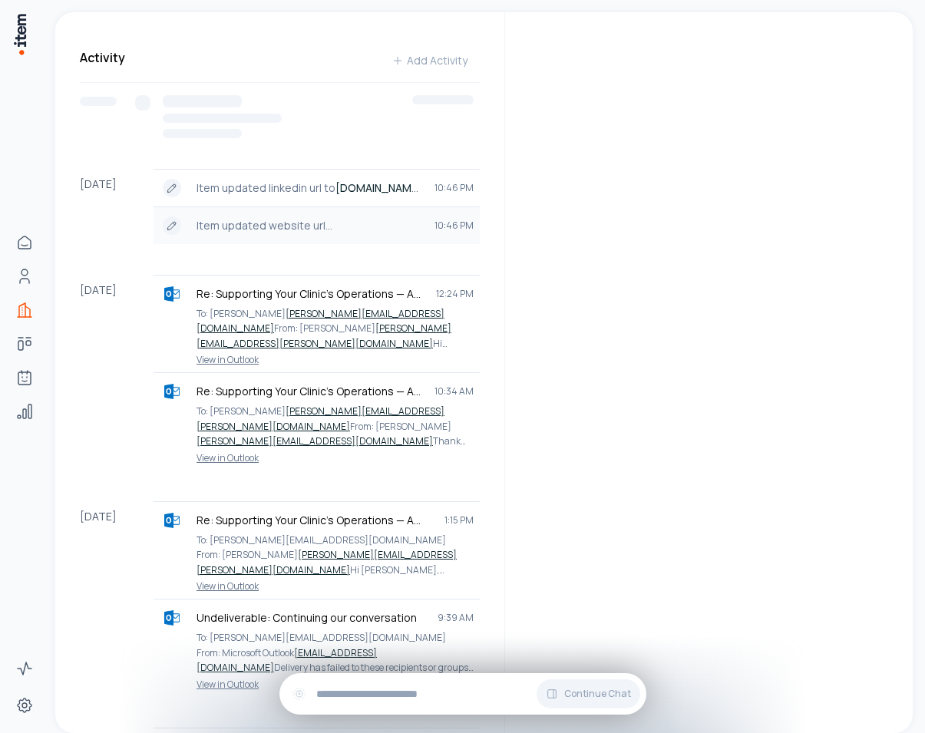
scroll to position [1021, 0]
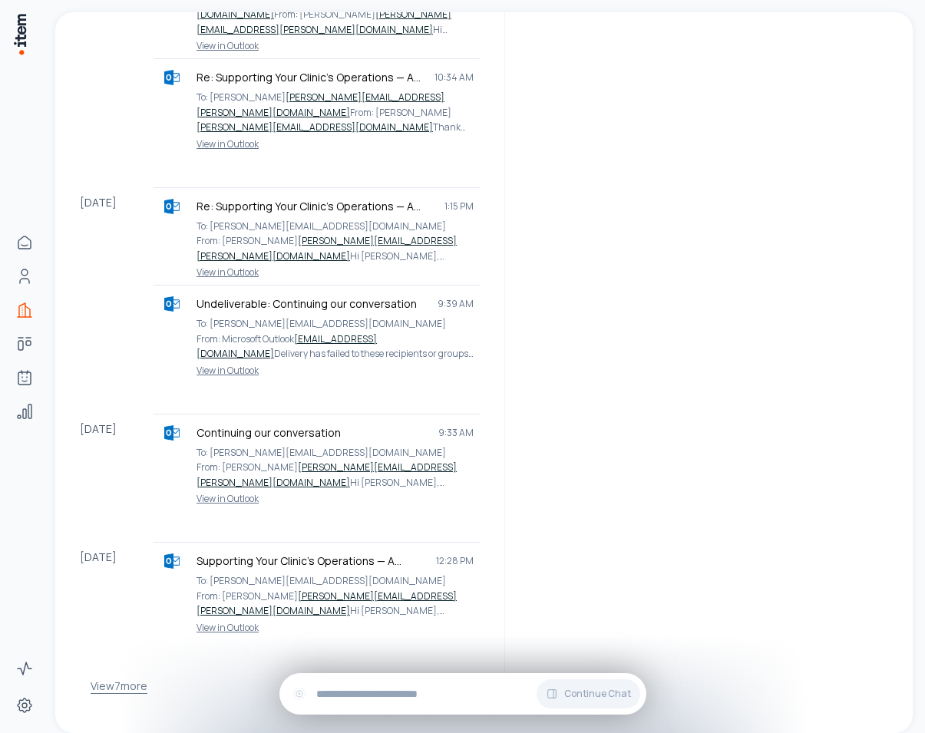
click at [114, 673] on button "View 7 more" at bounding box center [119, 686] width 57 height 31
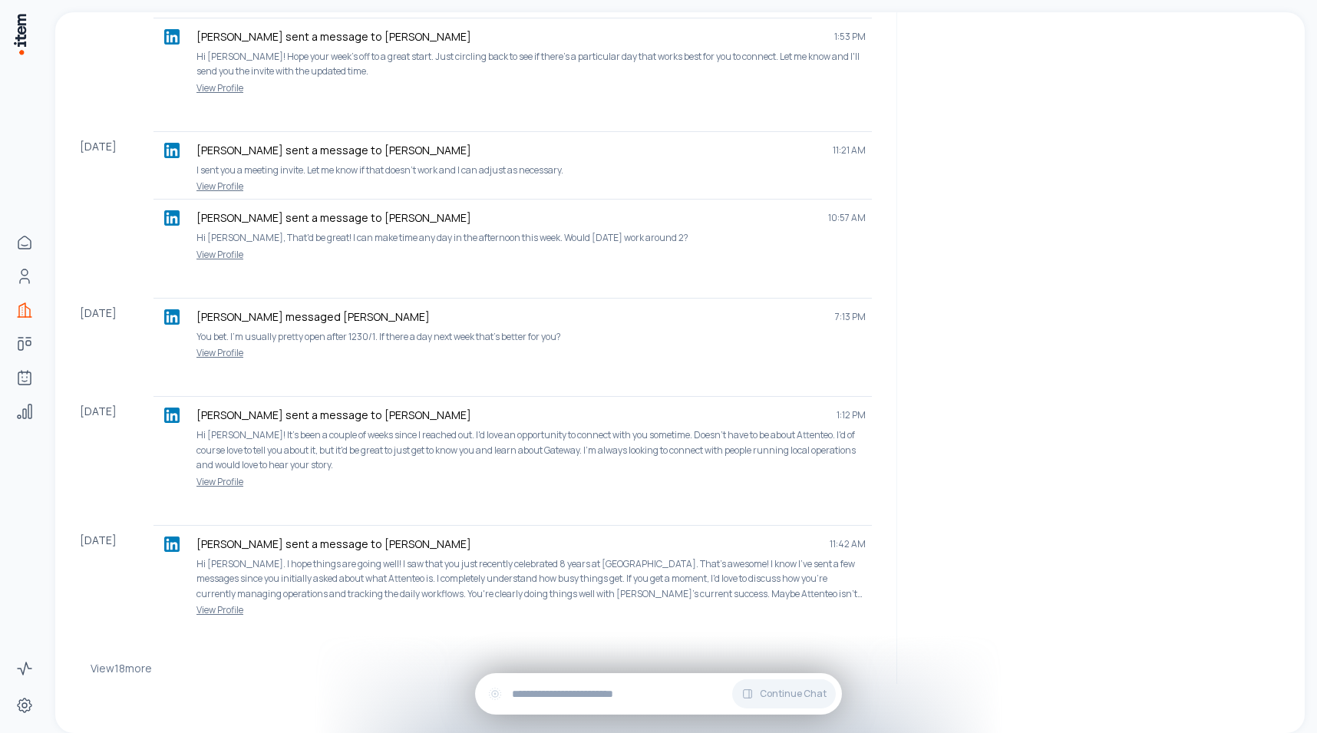
scroll to position [1336, 0]
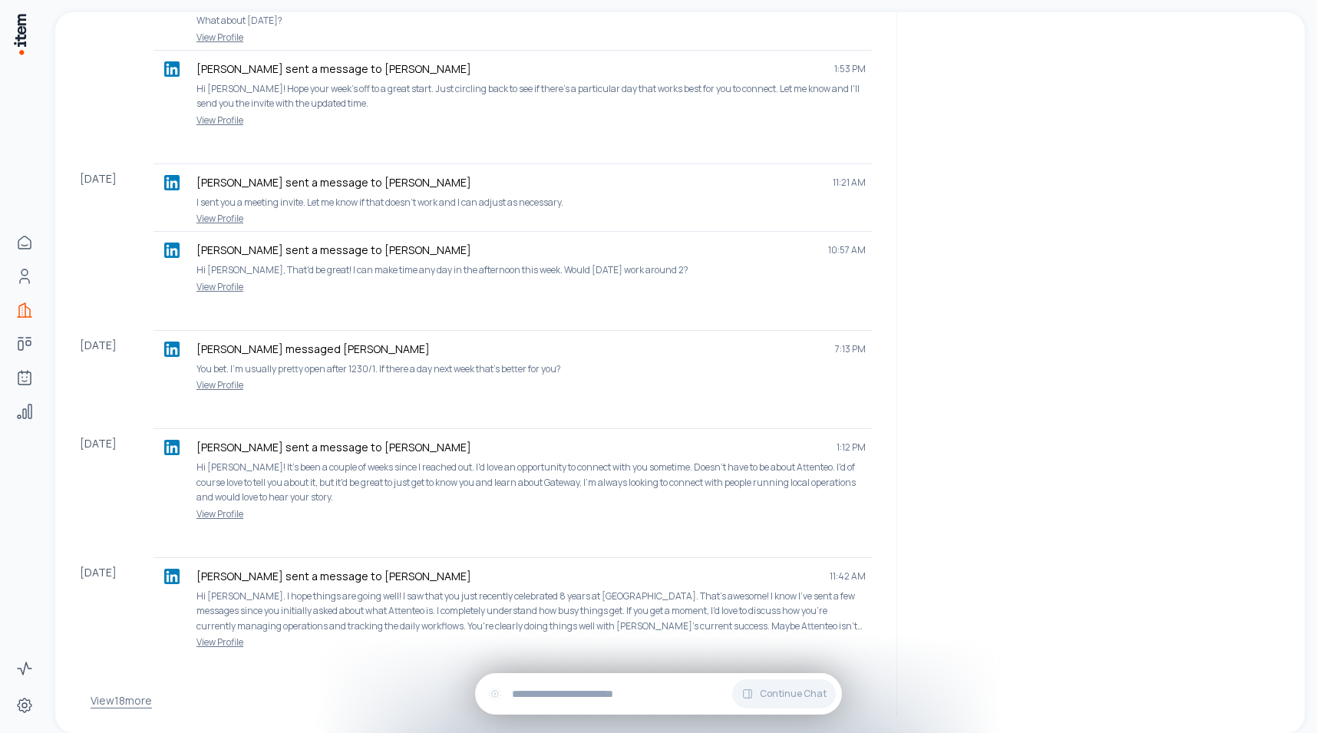
click at [121, 686] on button "View 18 more" at bounding box center [121, 701] width 61 height 31
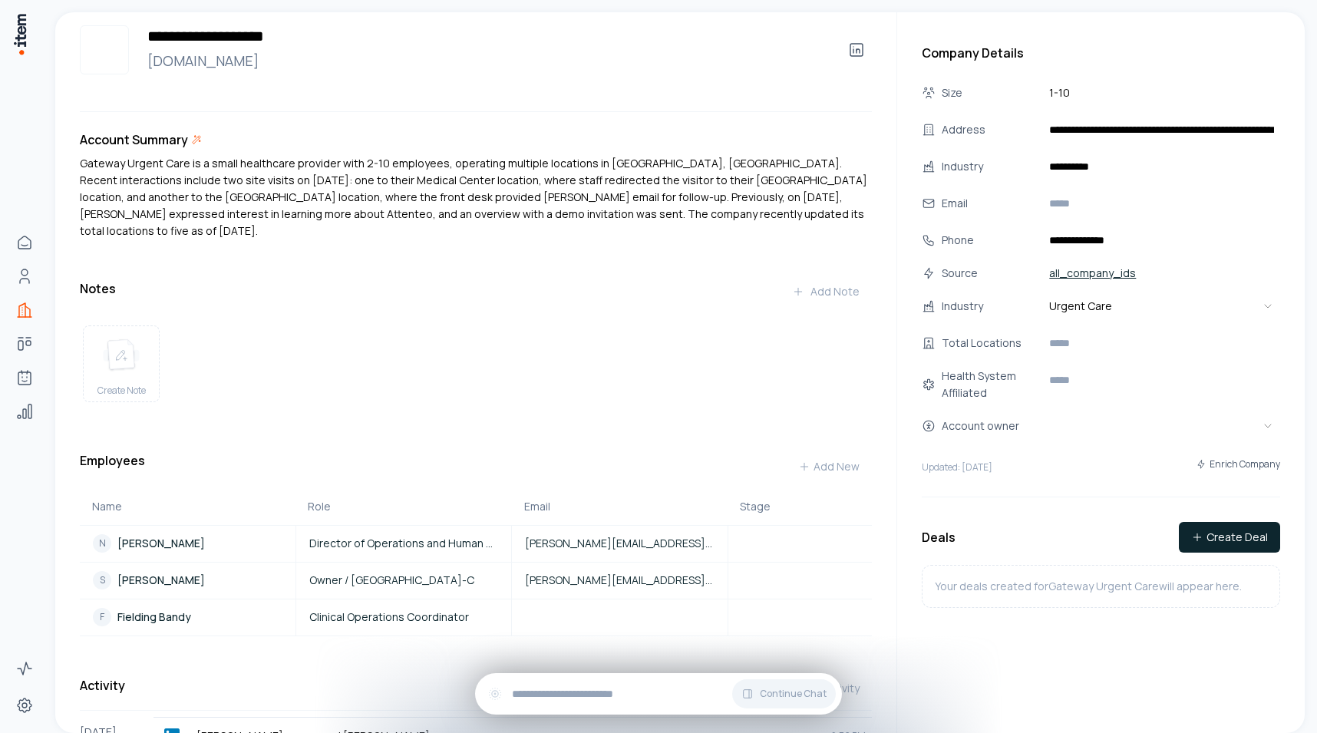
scroll to position [0, 0]
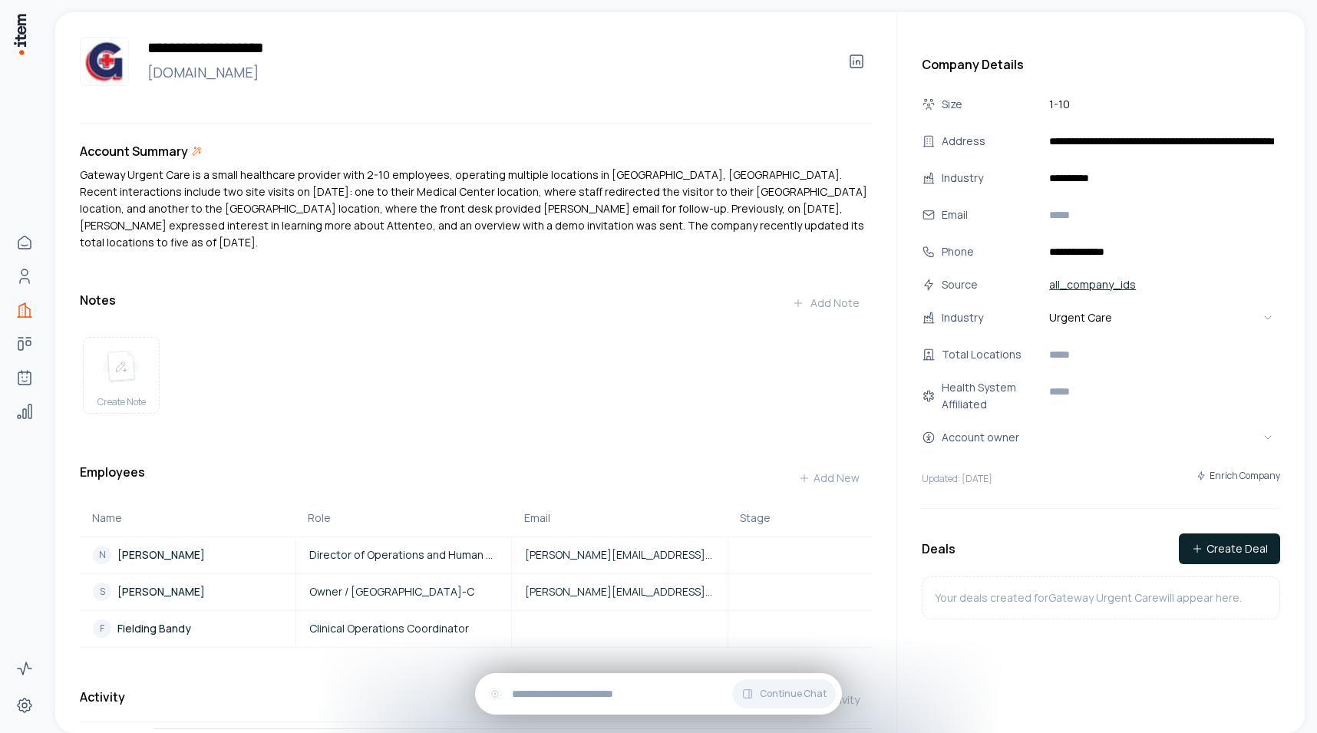
click at [924, 286] on link "all_company_ids" at bounding box center [1092, 284] width 99 height 21
click at [164, 547] on p "[PERSON_NAME]" at bounding box center [161, 554] width 88 height 15
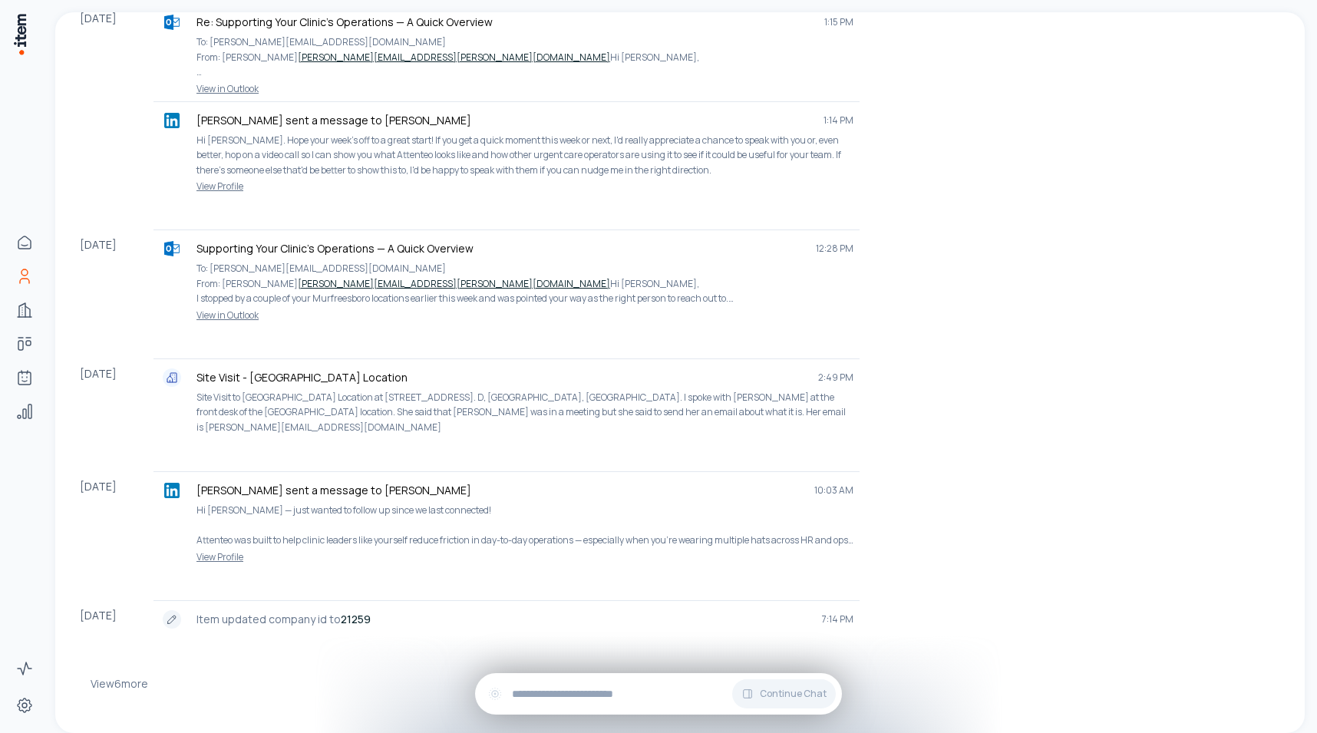
scroll to position [781, 0]
click at [116, 676] on button "View 6 more" at bounding box center [120, 684] width 58 height 31
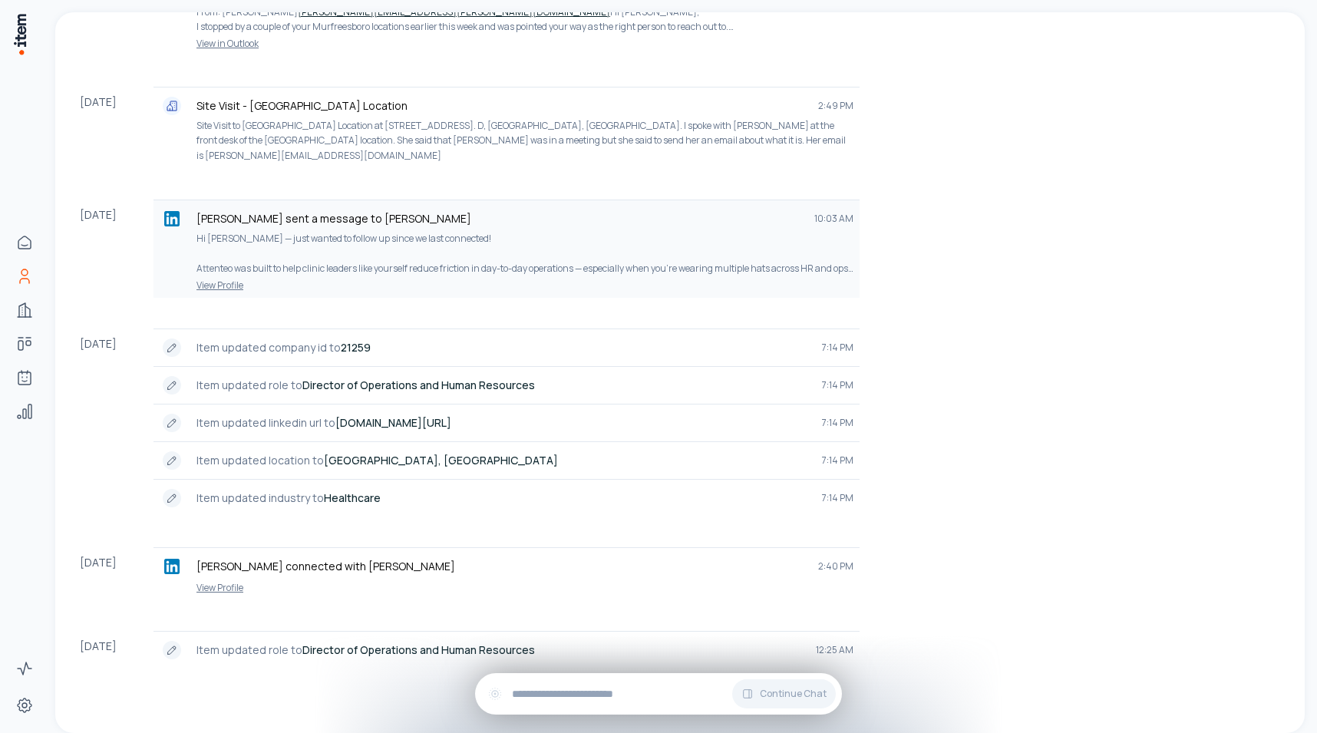
scroll to position [457, 0]
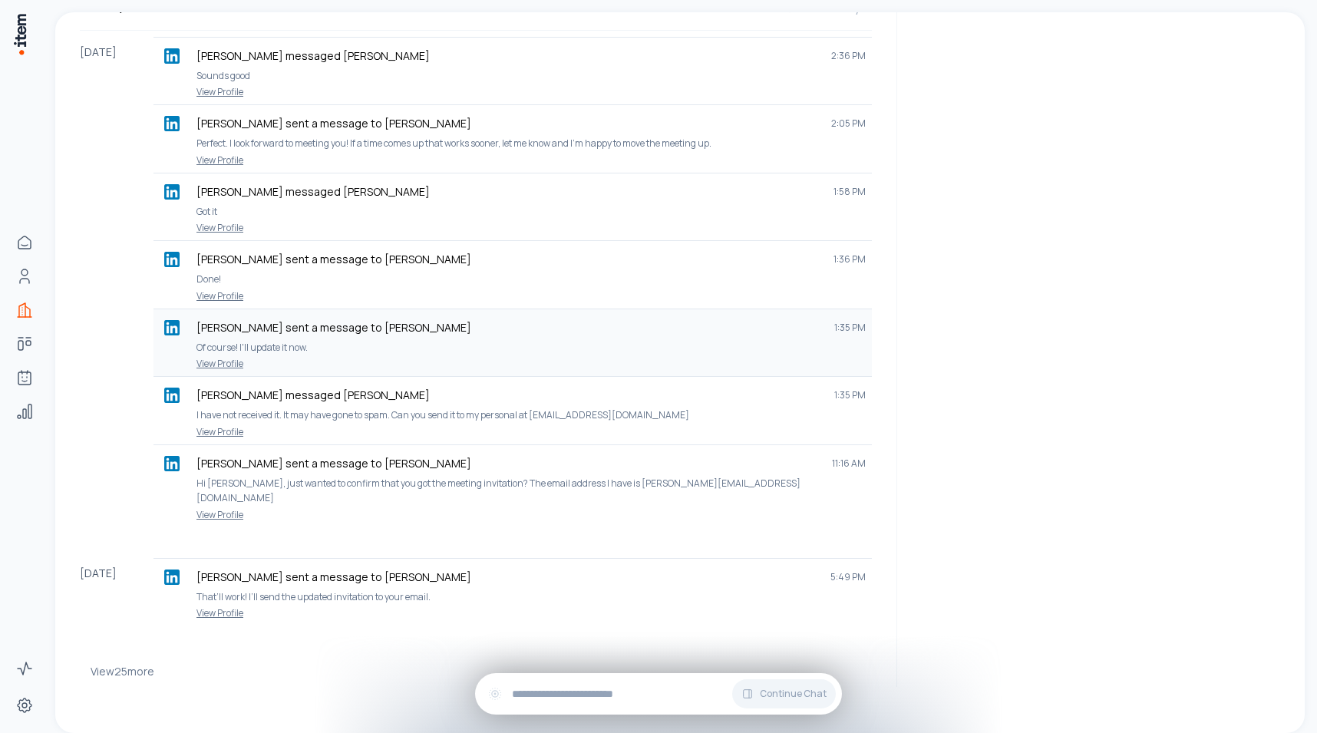
scroll to position [650, 0]
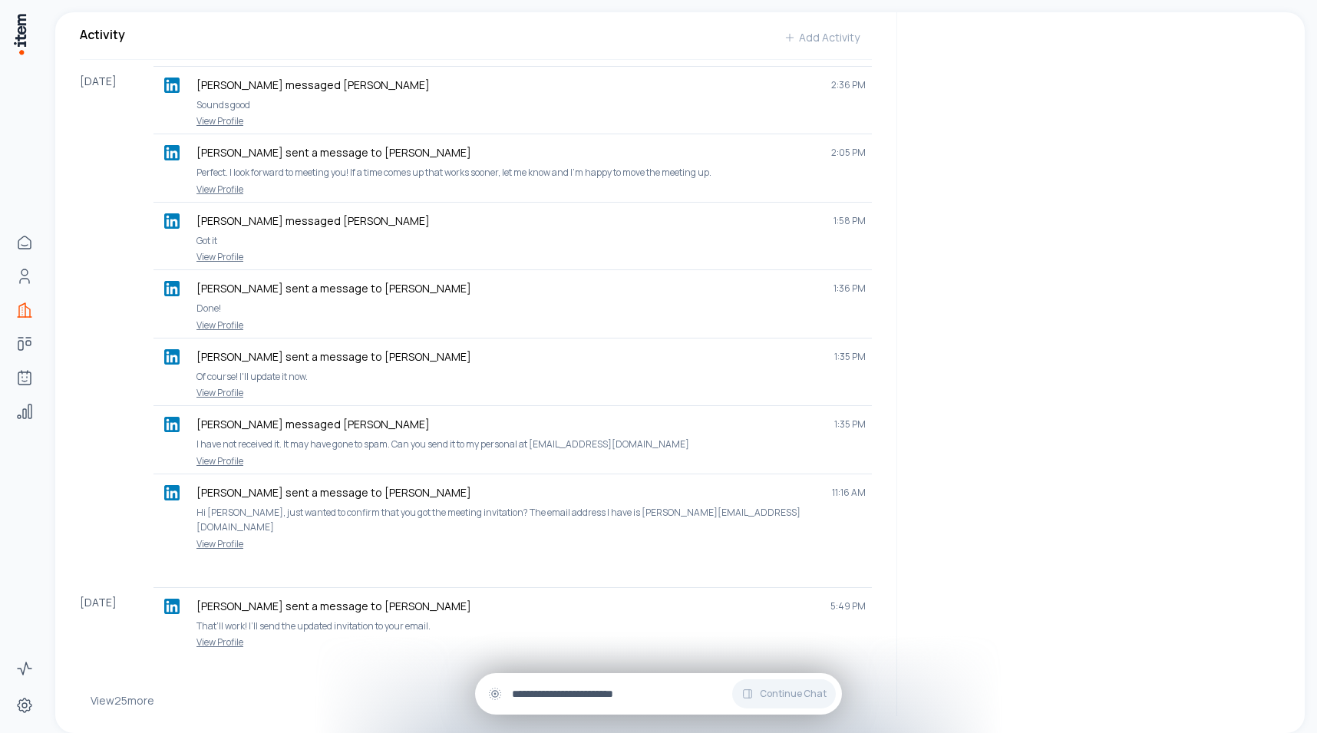
click at [593, 684] on div "Continue Chat" at bounding box center [658, 693] width 367 height 41
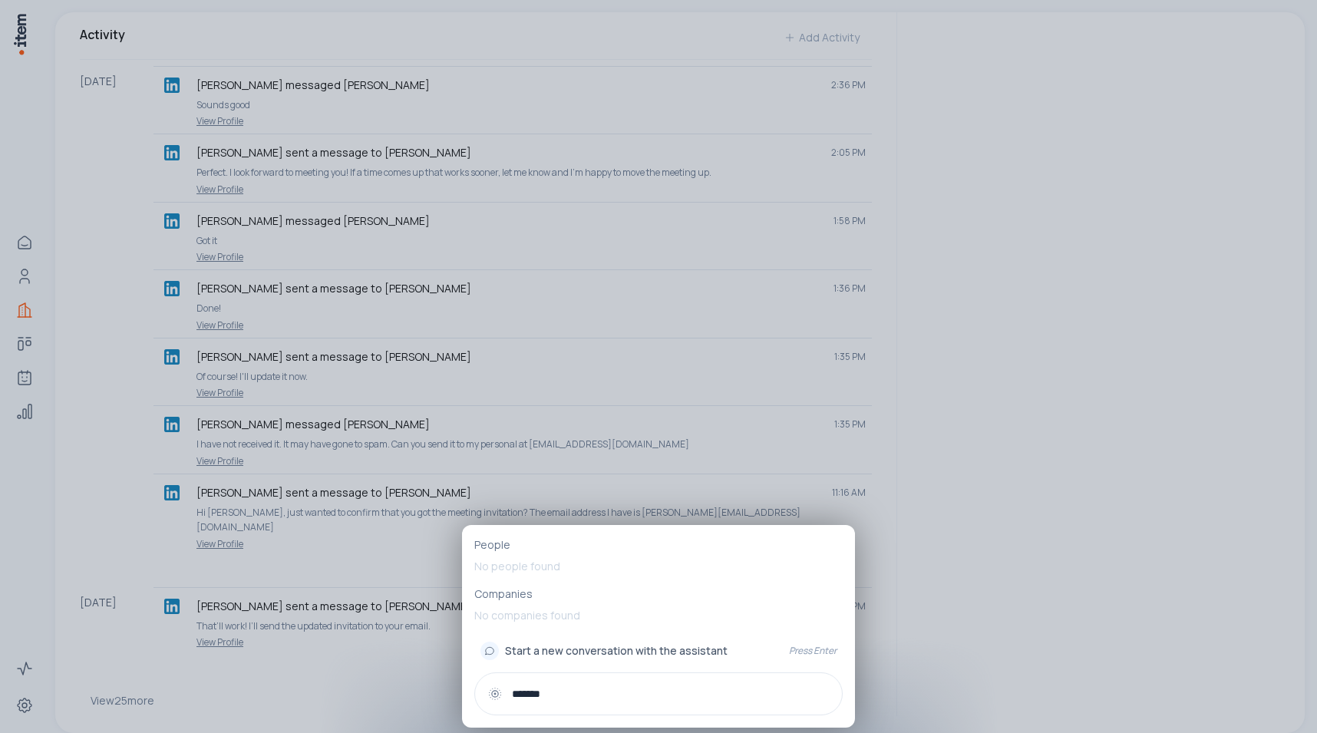
scroll to position [679, 0]
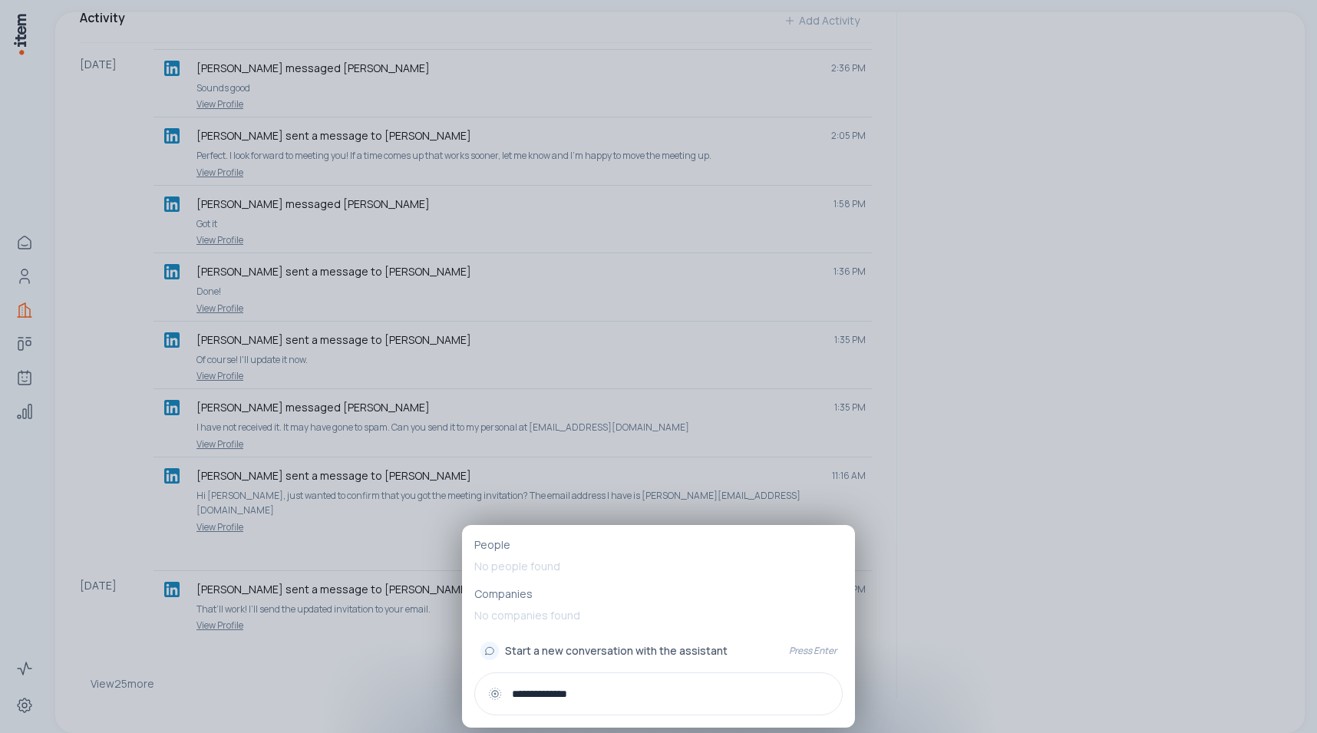
type input "**********"
type input "*"
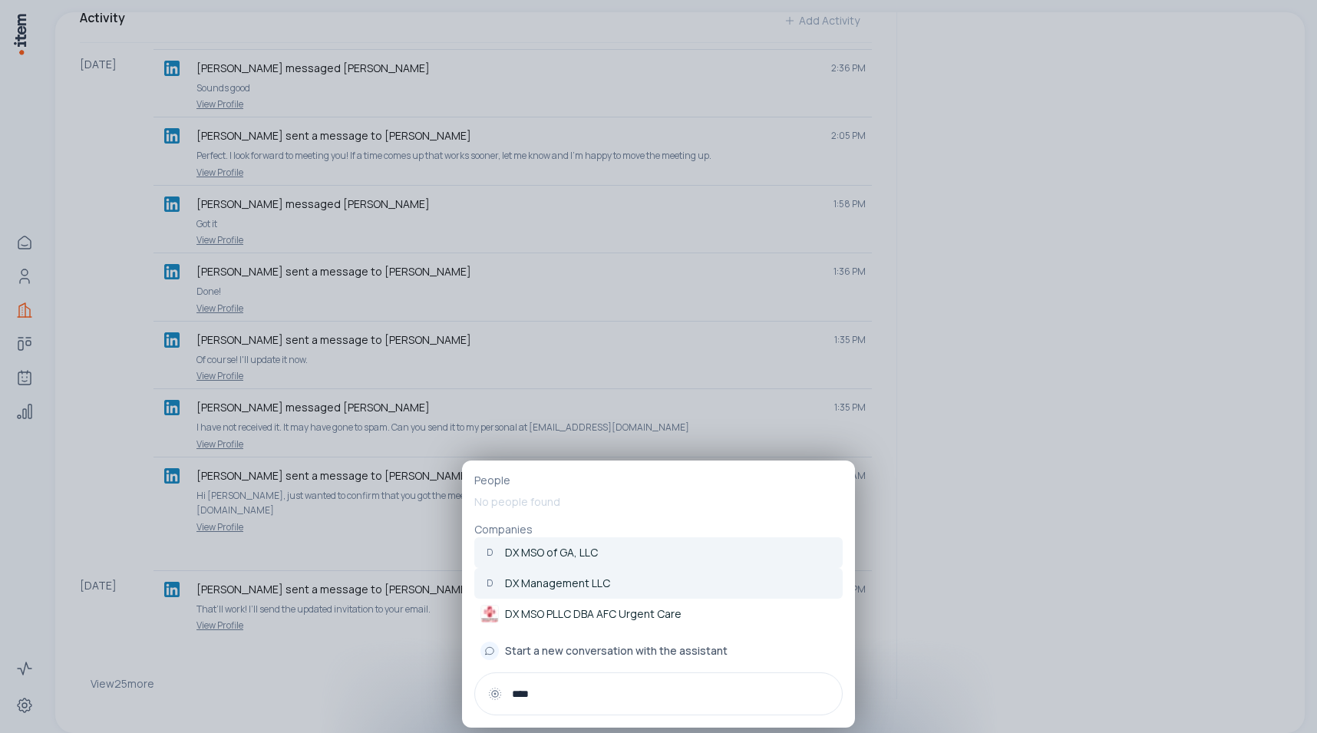
type input "****"
click at [583, 578] on p "DX Management LLC" at bounding box center [557, 583] width 105 height 15
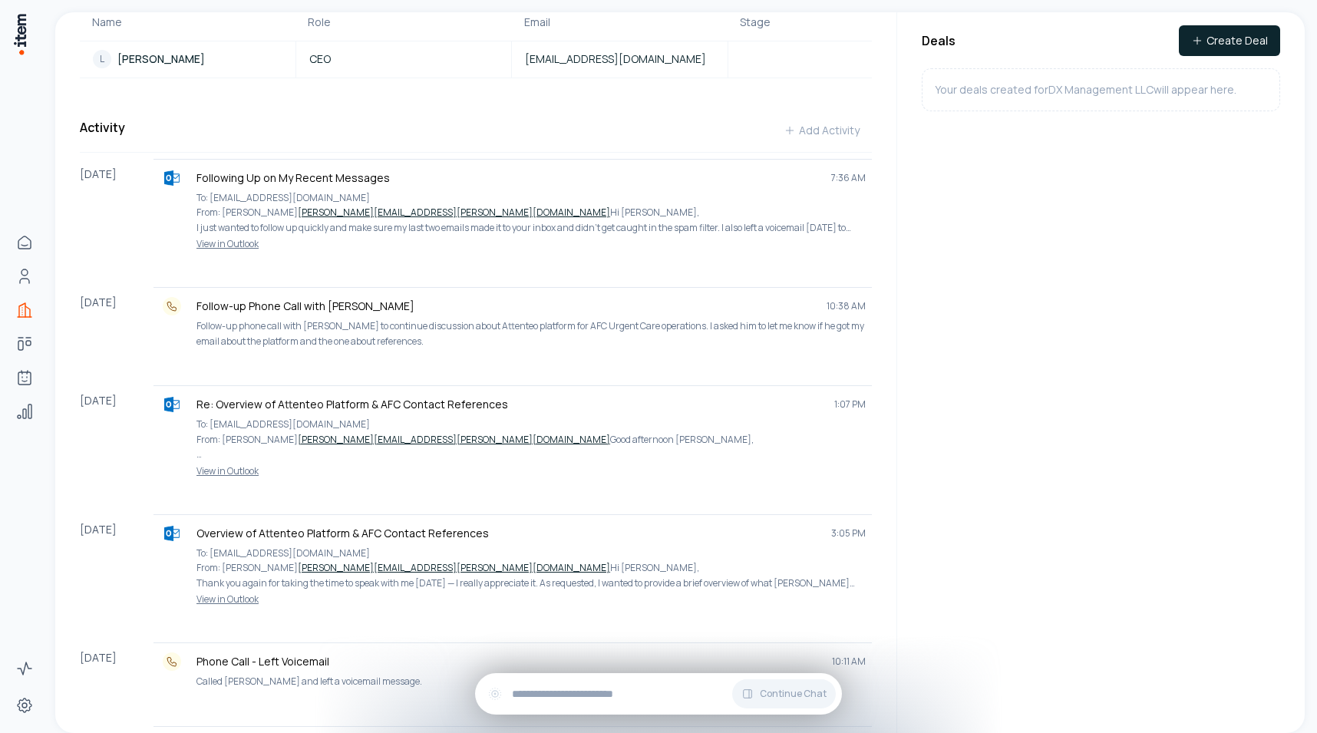
scroll to position [18, 0]
